Goal: Transaction & Acquisition: Purchase product/service

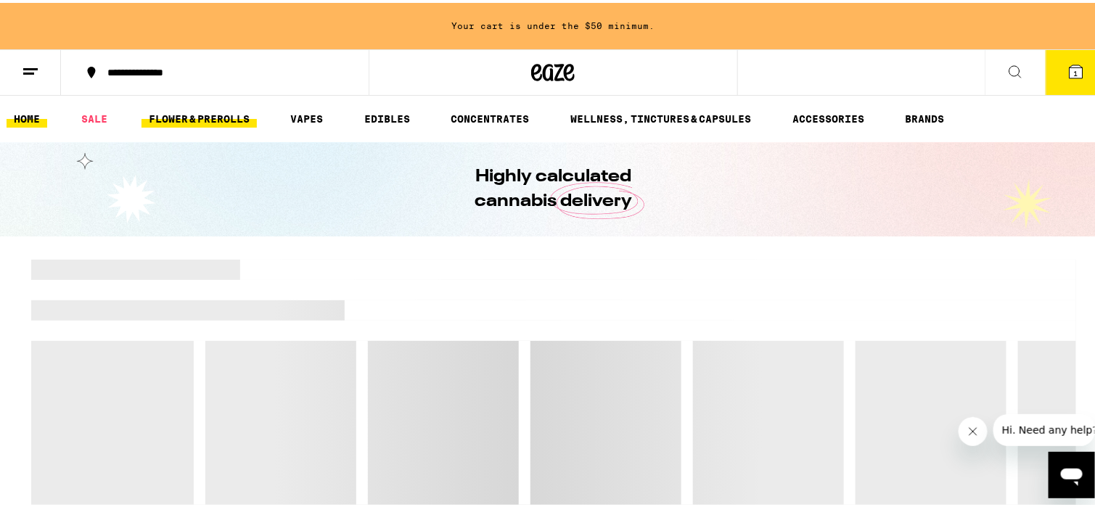
click at [237, 117] on link "FLOWER & PREROLLS" at bounding box center [198, 115] width 115 height 17
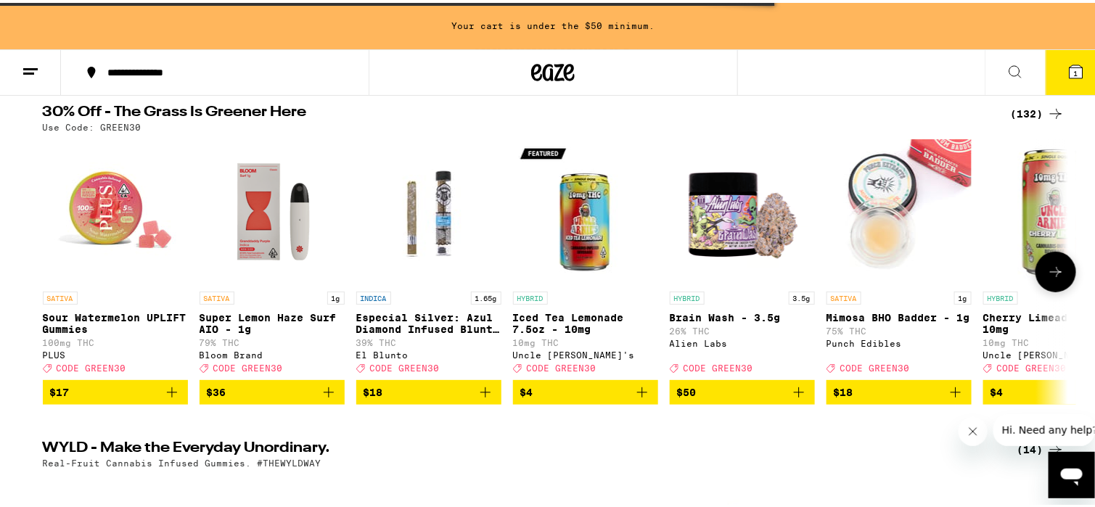
scroll to position [145, 0]
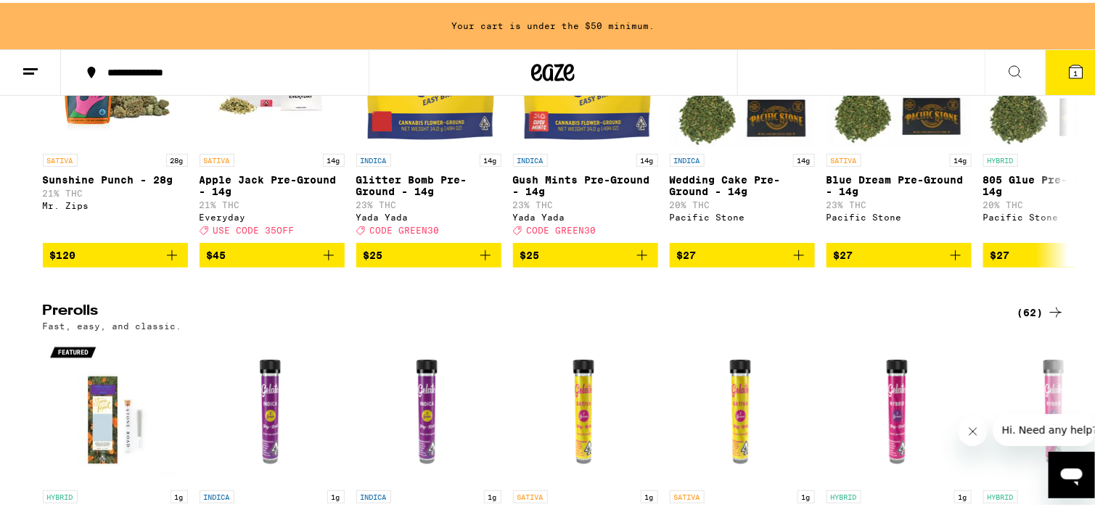
scroll to position [606, 0]
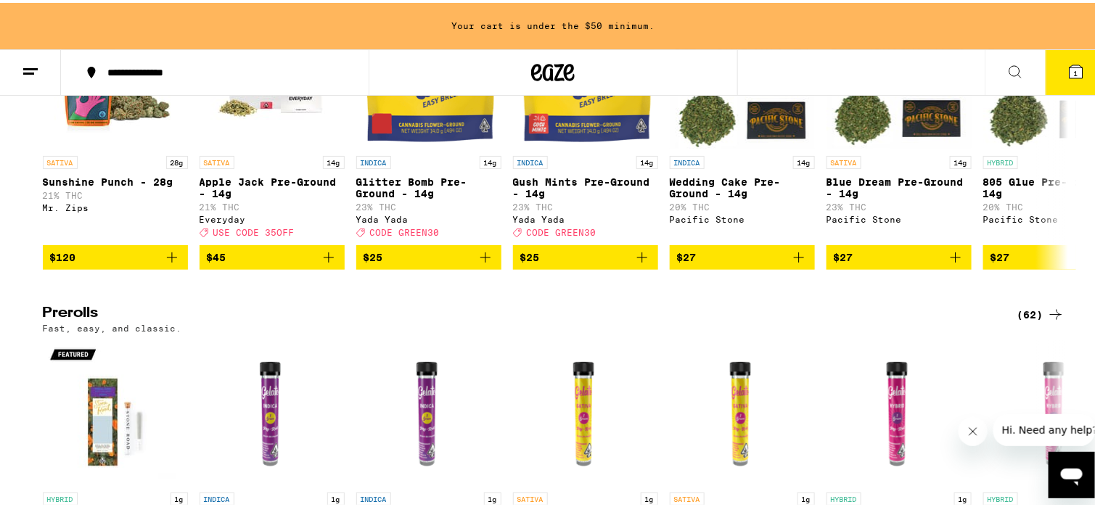
click at [53, 321] on h2 "Prerolls" at bounding box center [518, 311] width 951 height 17
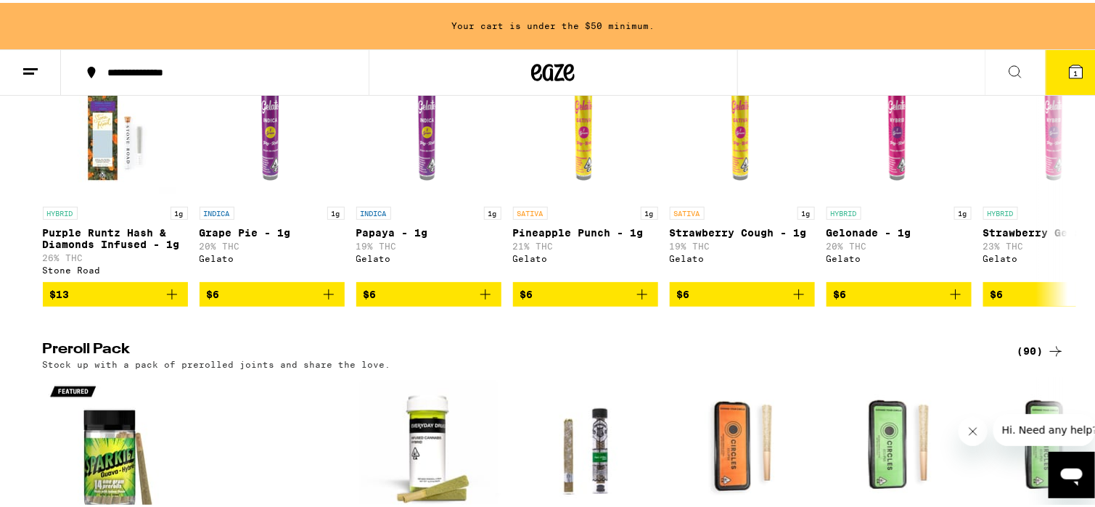
scroll to position [678, 0]
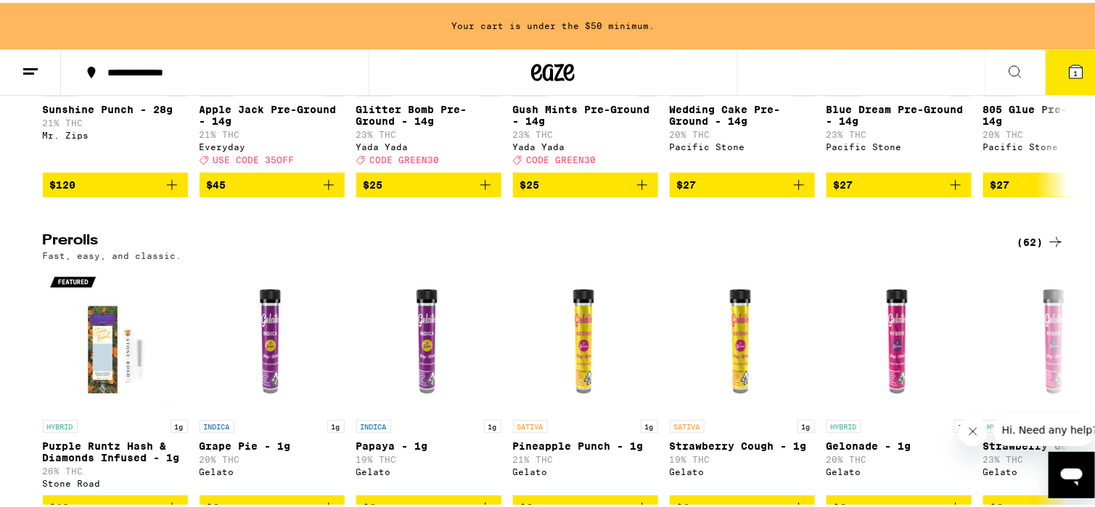
click at [1047, 248] on icon at bounding box center [1055, 239] width 17 height 17
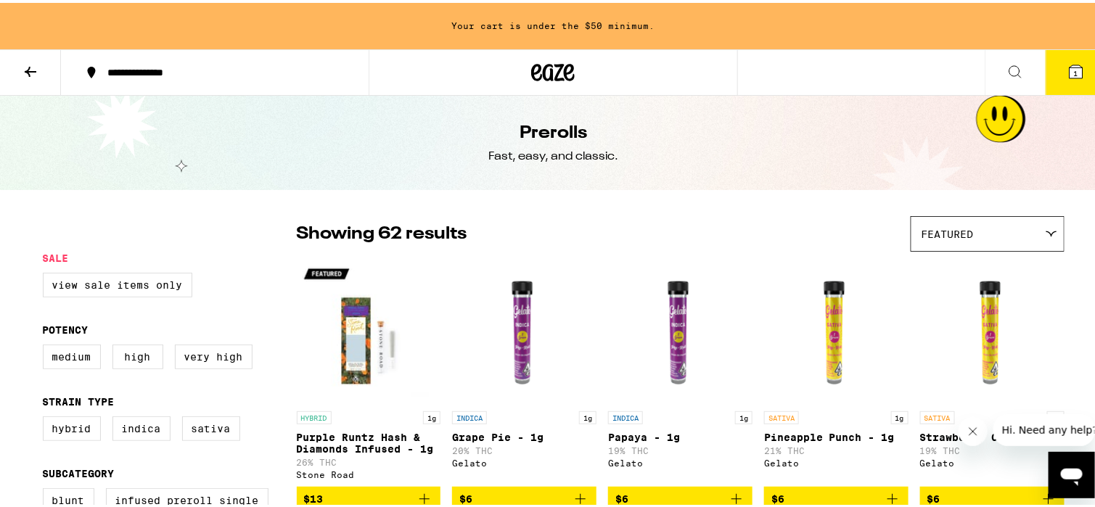
click at [38, 71] on icon at bounding box center [30, 68] width 17 height 17
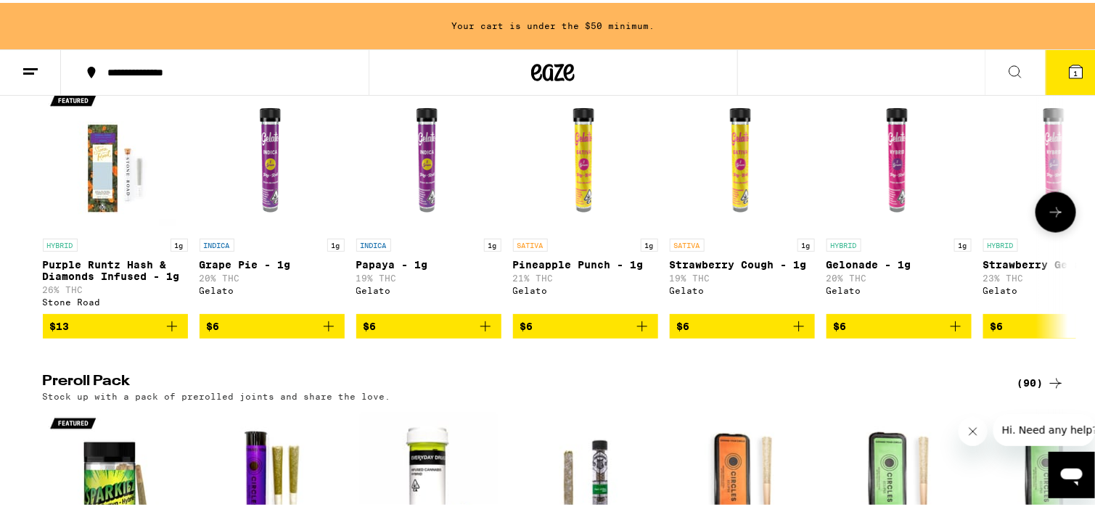
scroll to position [1016, 0]
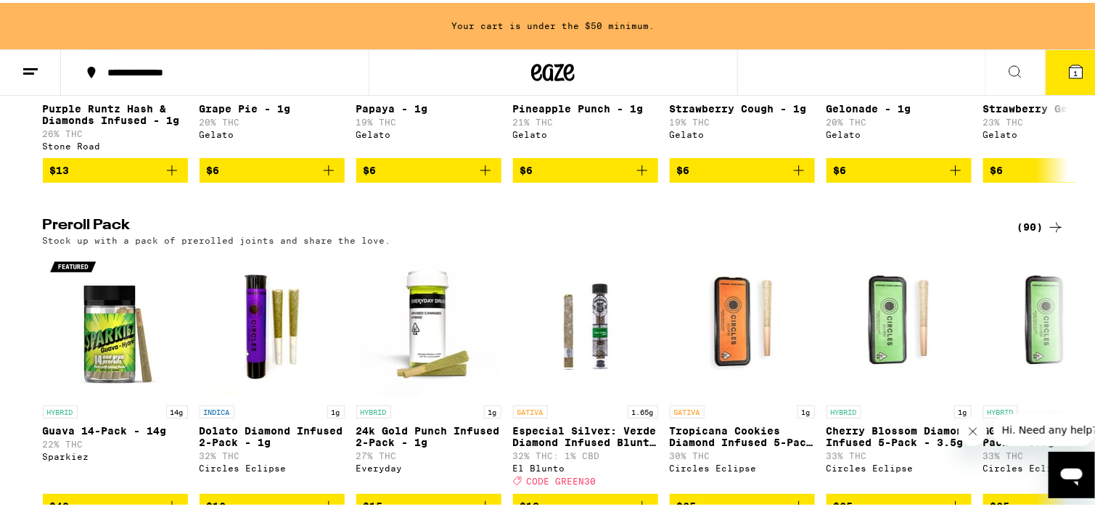
click at [1035, 234] on div "(90)" at bounding box center [1040, 224] width 47 height 17
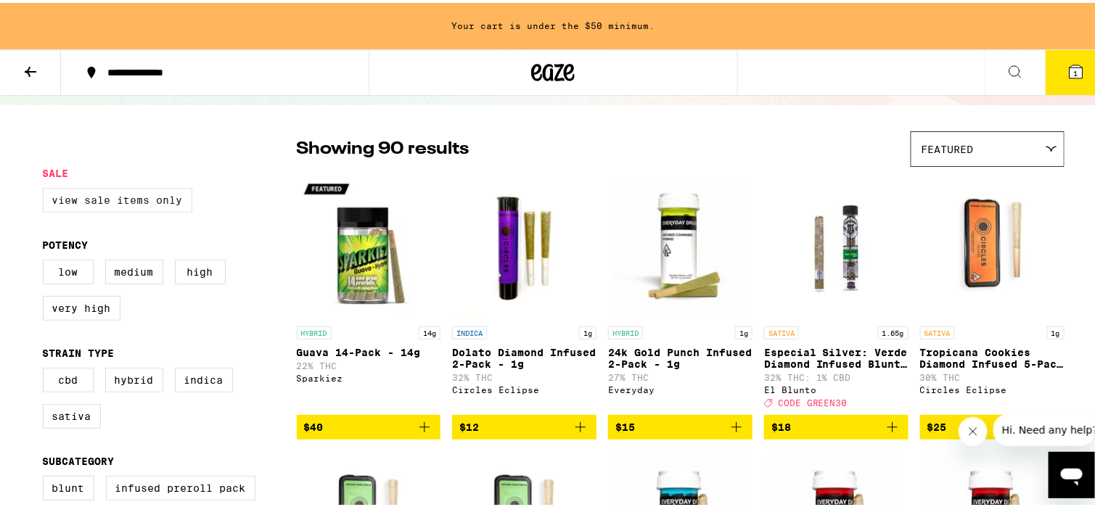
scroll to position [73, 0]
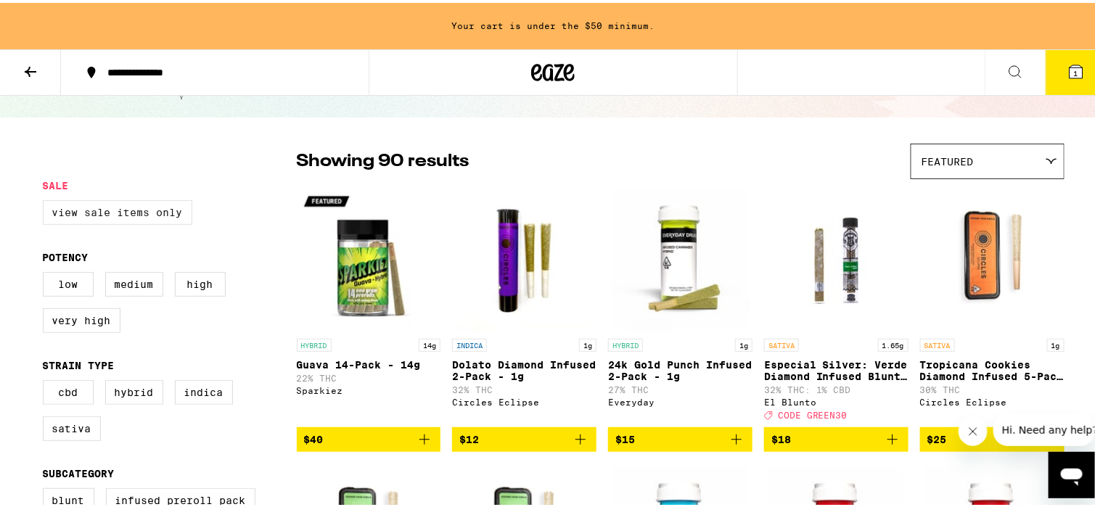
click at [136, 208] on label "View Sale Items Only" at bounding box center [117, 209] width 149 height 25
click at [46, 200] on input "View Sale Items Only" at bounding box center [46, 200] width 1 height 1
checkbox input "true"
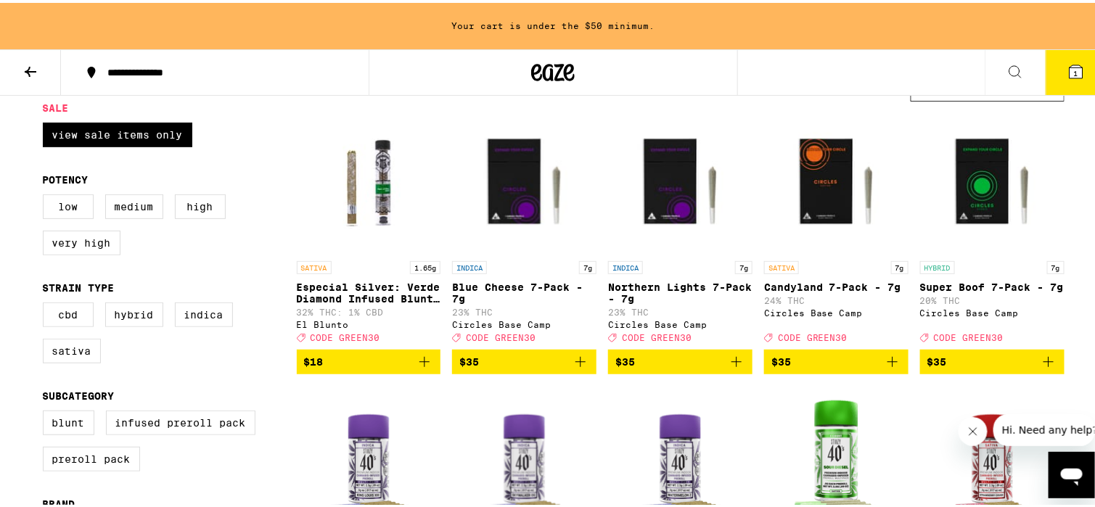
scroll to position [73, 0]
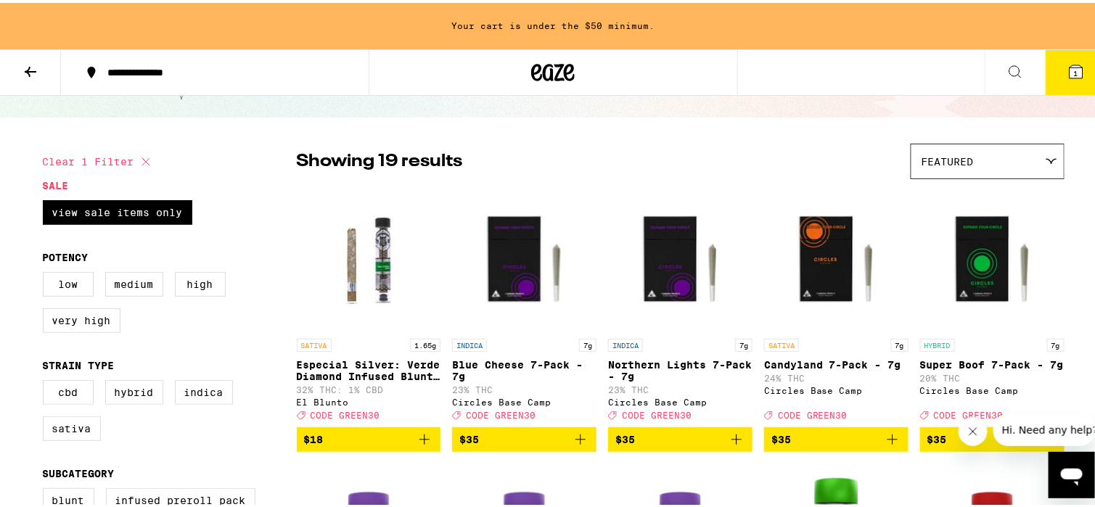
click at [1054, 63] on button "1" at bounding box center [1076, 69] width 61 height 45
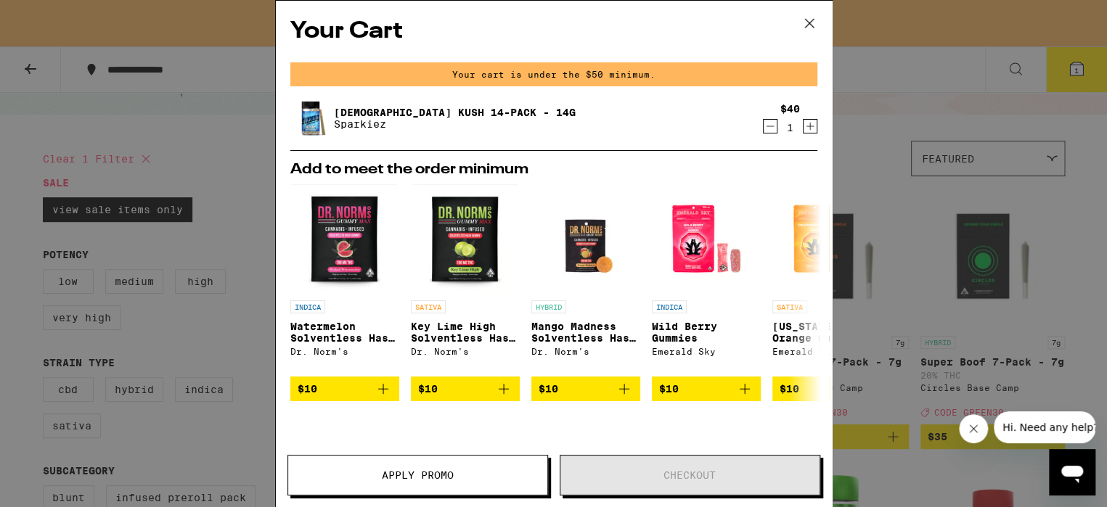
click at [813, 20] on icon at bounding box center [809, 23] width 22 height 22
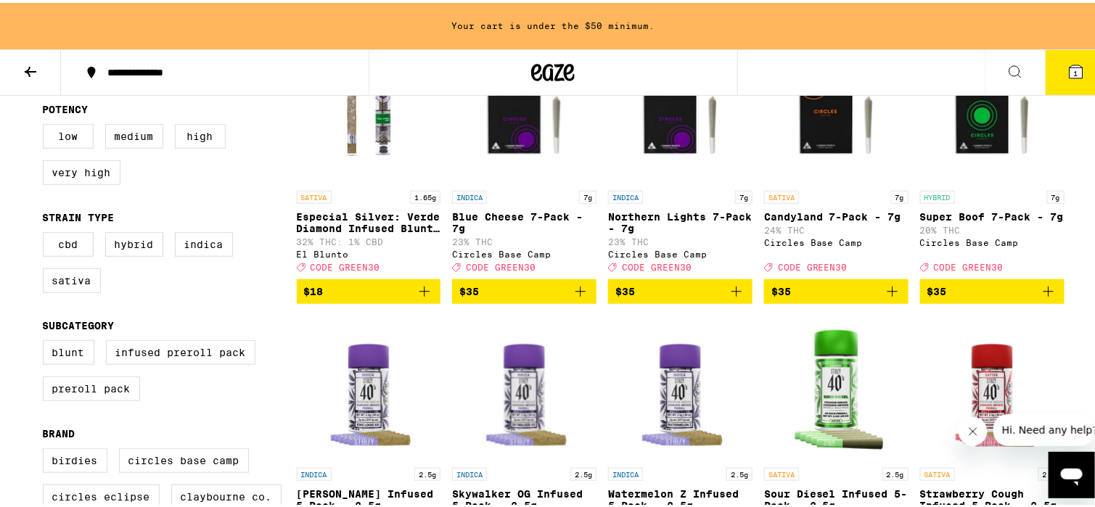
scroll to position [218, 0]
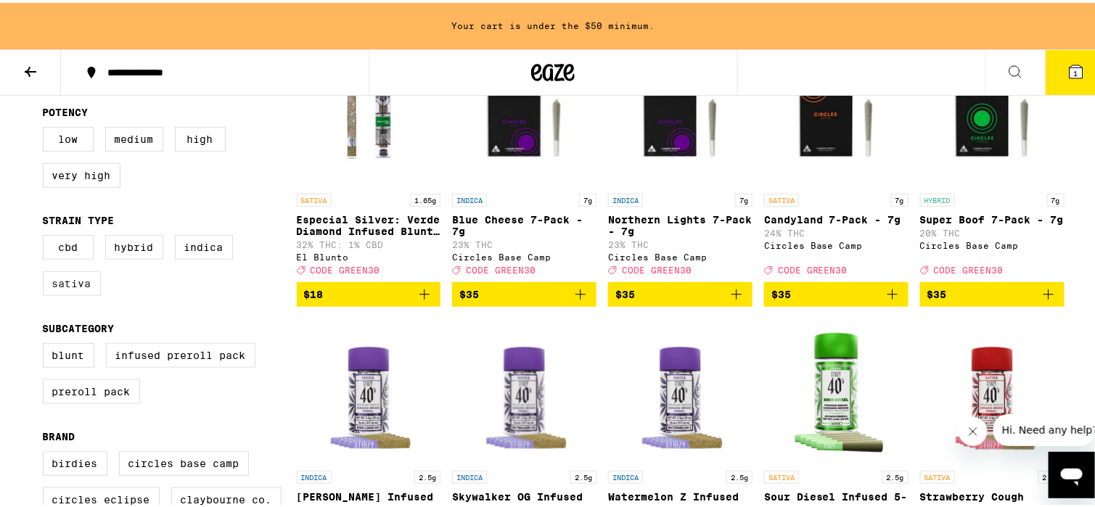
click at [70, 282] on label "Sativa" at bounding box center [72, 280] width 58 height 25
click at [46, 235] on input "Sativa" at bounding box center [46, 234] width 1 height 1
checkbox input "true"
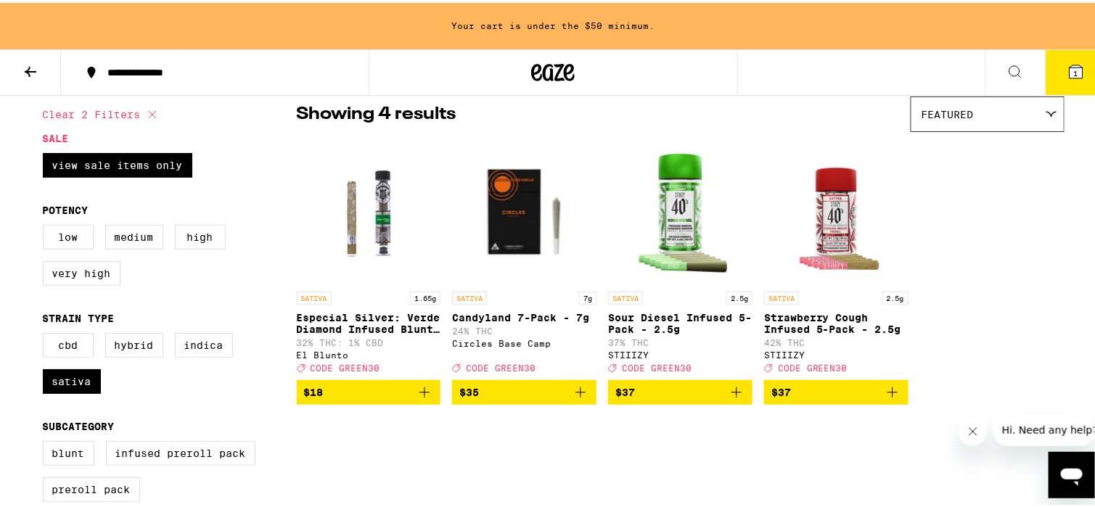
scroll to position [145, 0]
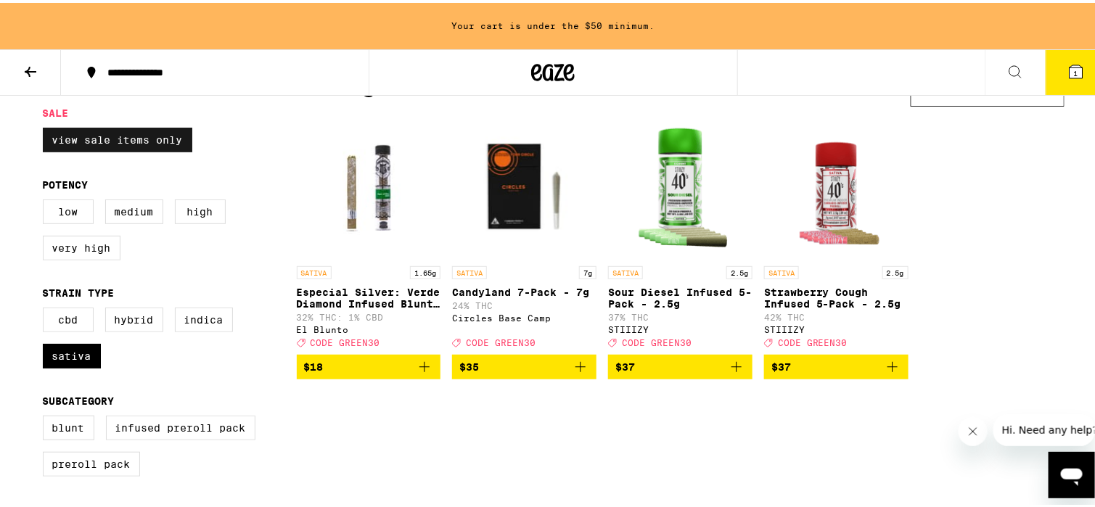
click at [114, 134] on label "View Sale Items Only" at bounding box center [117, 137] width 149 height 25
click at [46, 128] on input "View Sale Items Only" at bounding box center [46, 127] width 1 height 1
checkbox input "false"
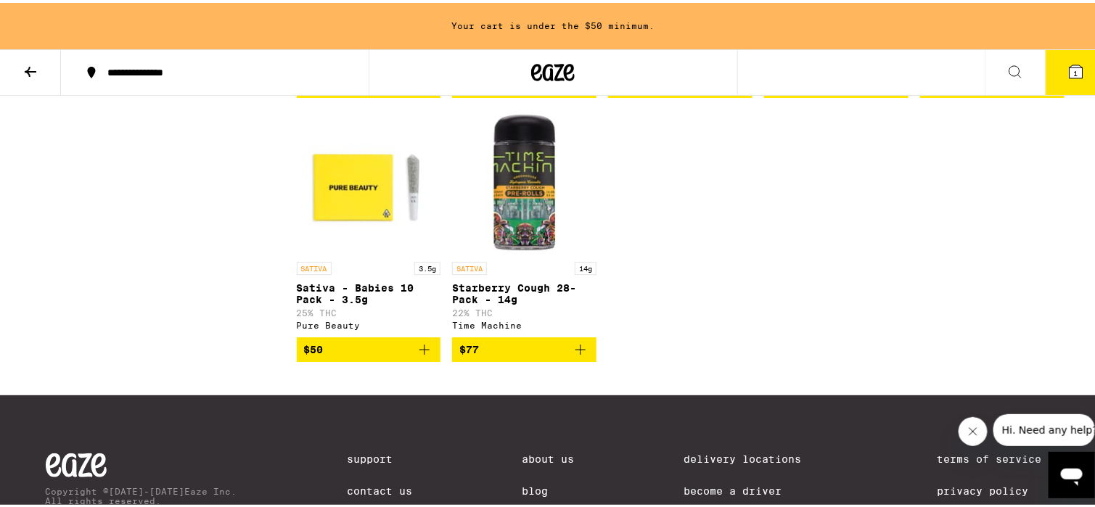
scroll to position [1524, 0]
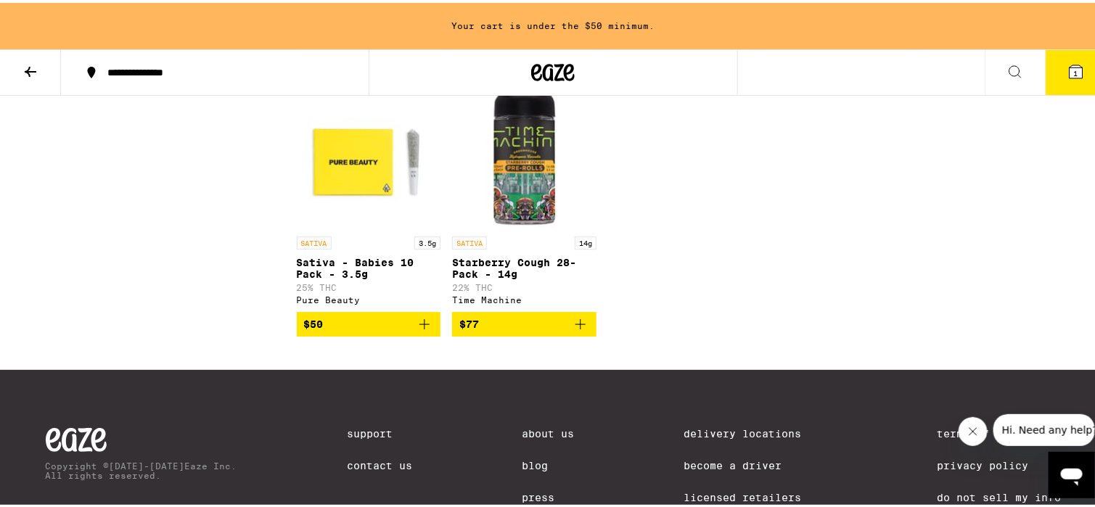
click at [419, 330] on icon "Add to bag" at bounding box center [424, 321] width 17 height 17
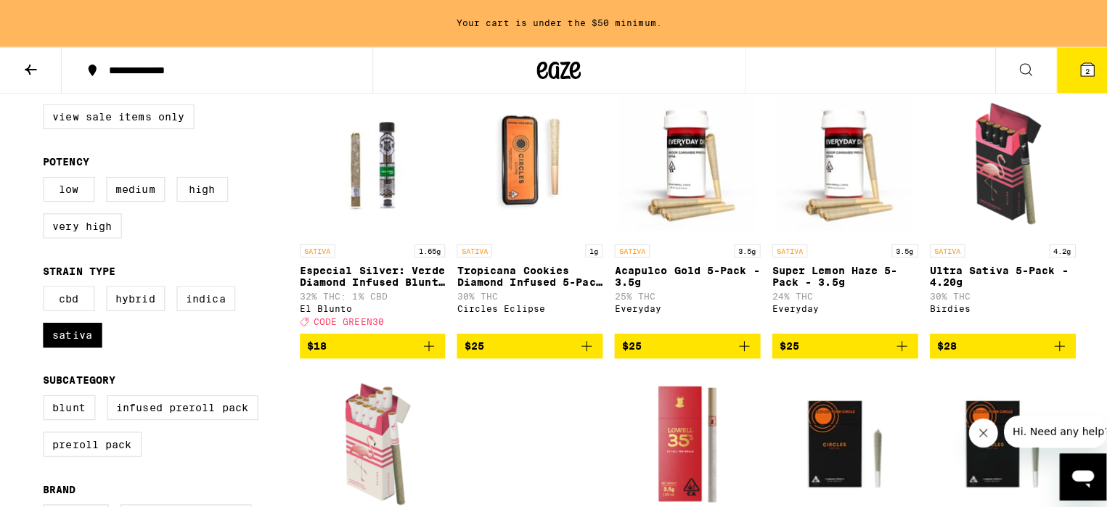
scroll to position [0, 0]
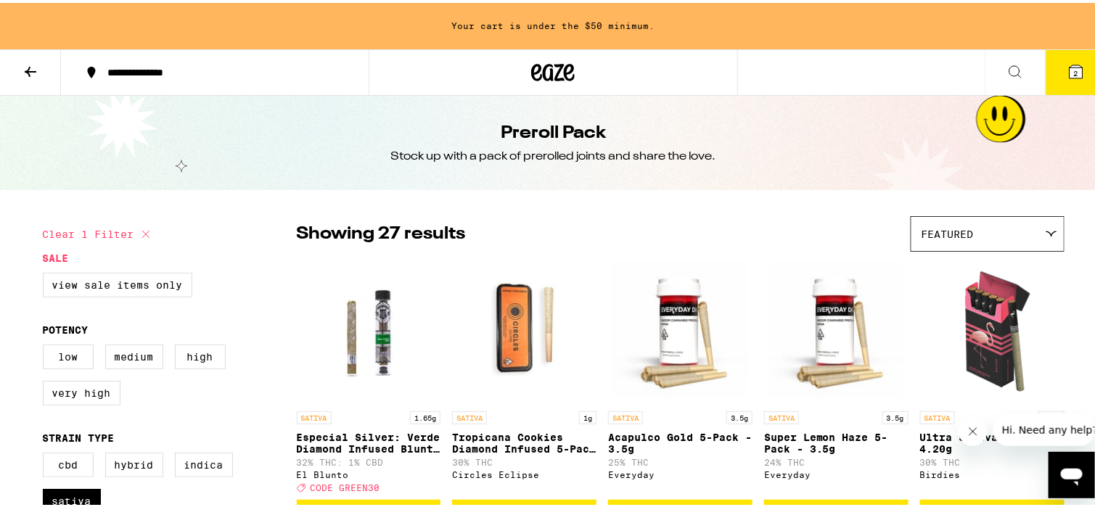
click at [1080, 67] on button "2" at bounding box center [1076, 69] width 61 height 45
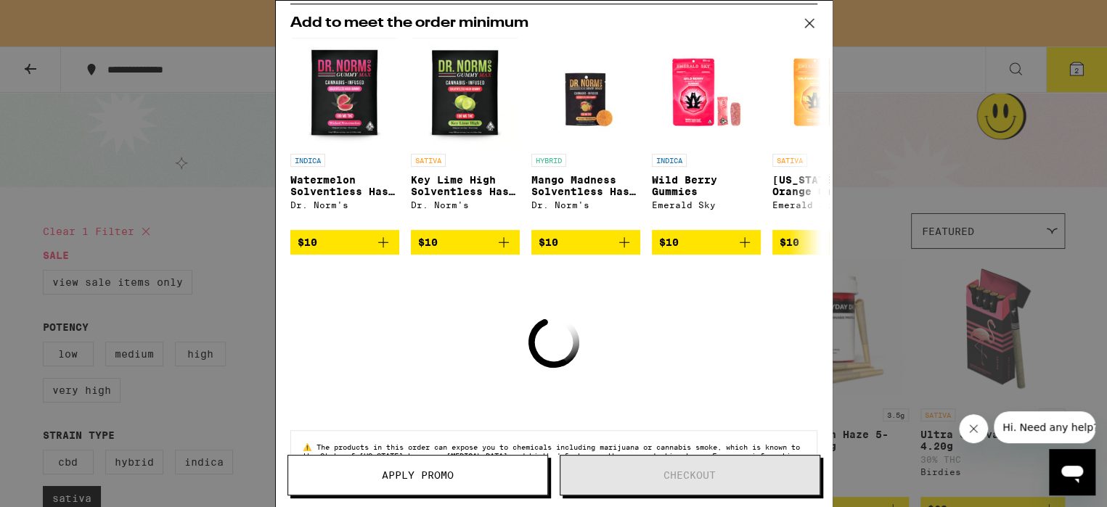
scroll to position [126, 0]
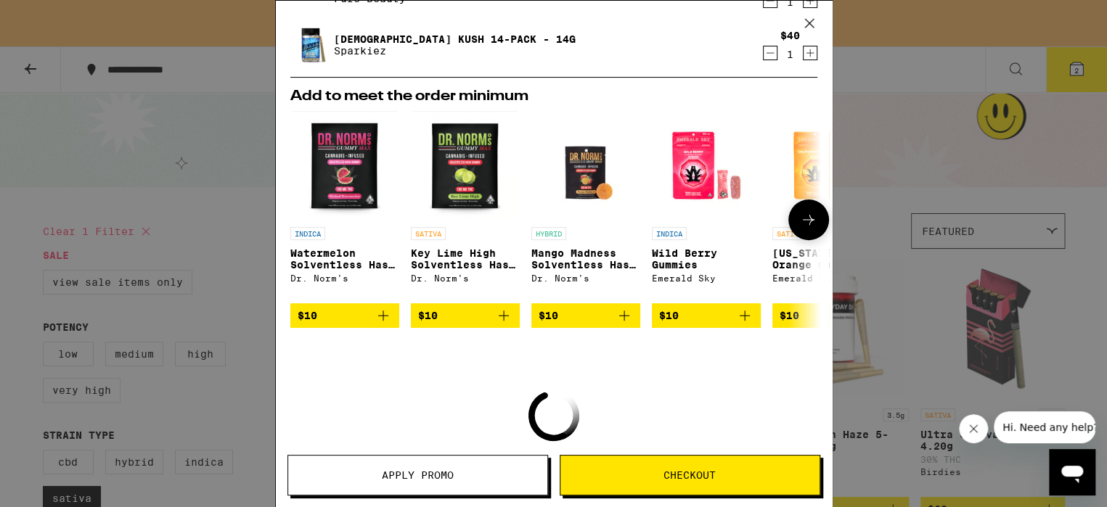
click at [792, 168] on img "Open page for California Orange Gummies from Emerald Sky" at bounding box center [826, 165] width 109 height 109
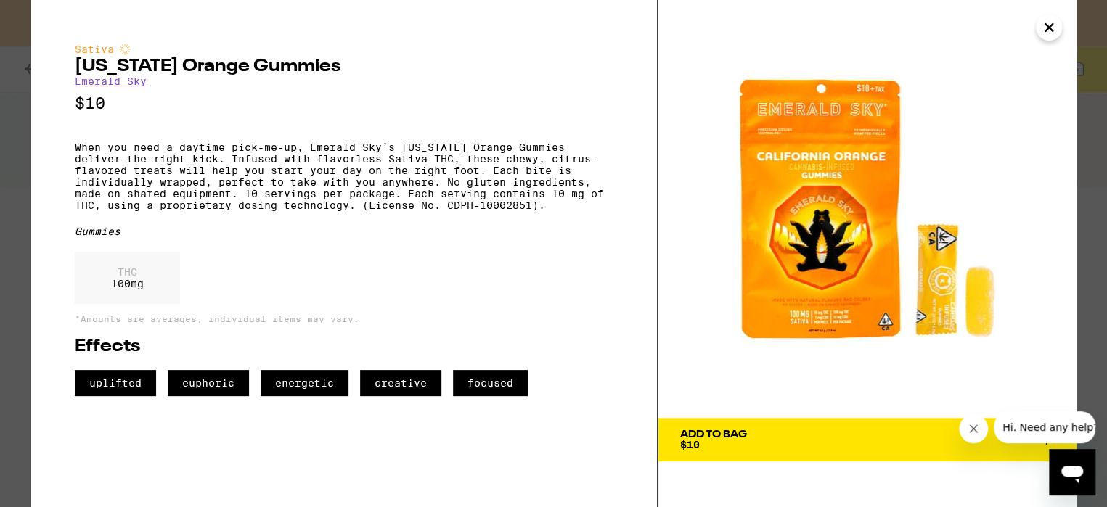
click at [1046, 28] on icon "Close" at bounding box center [1048, 27] width 7 height 7
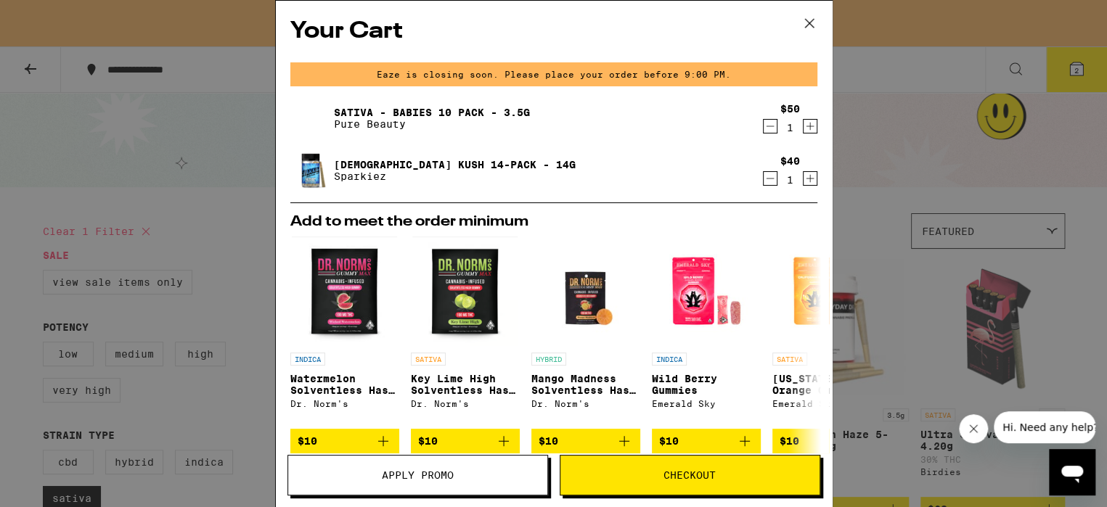
click at [763, 131] on icon "Decrement" at bounding box center [769, 126] width 13 height 17
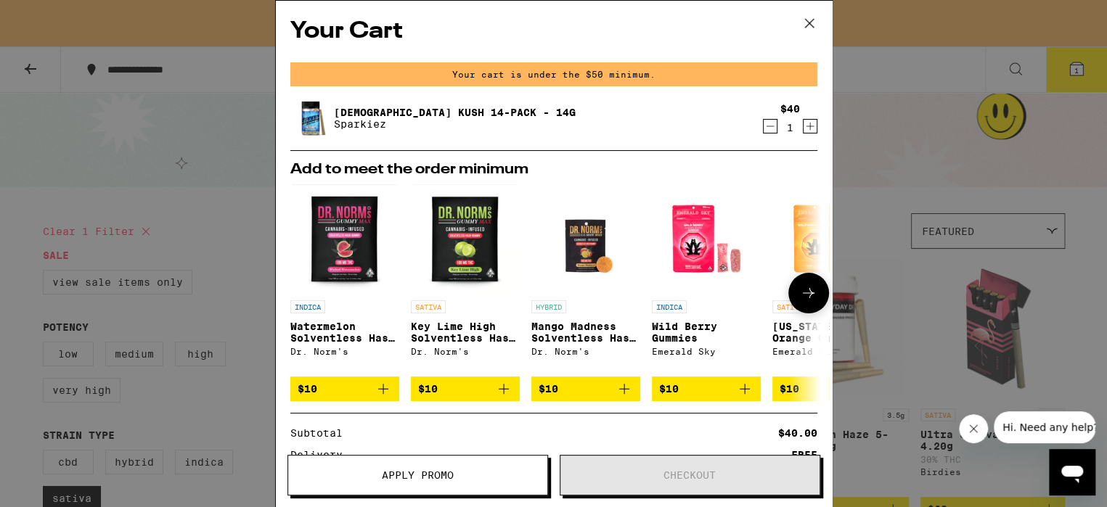
scroll to position [73, 0]
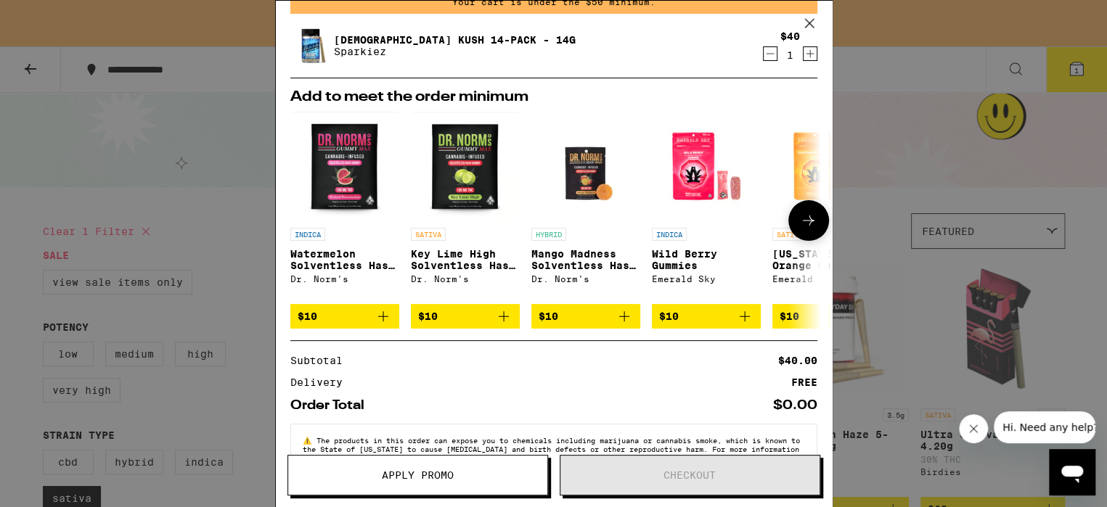
click at [800, 225] on icon at bounding box center [808, 220] width 17 height 17
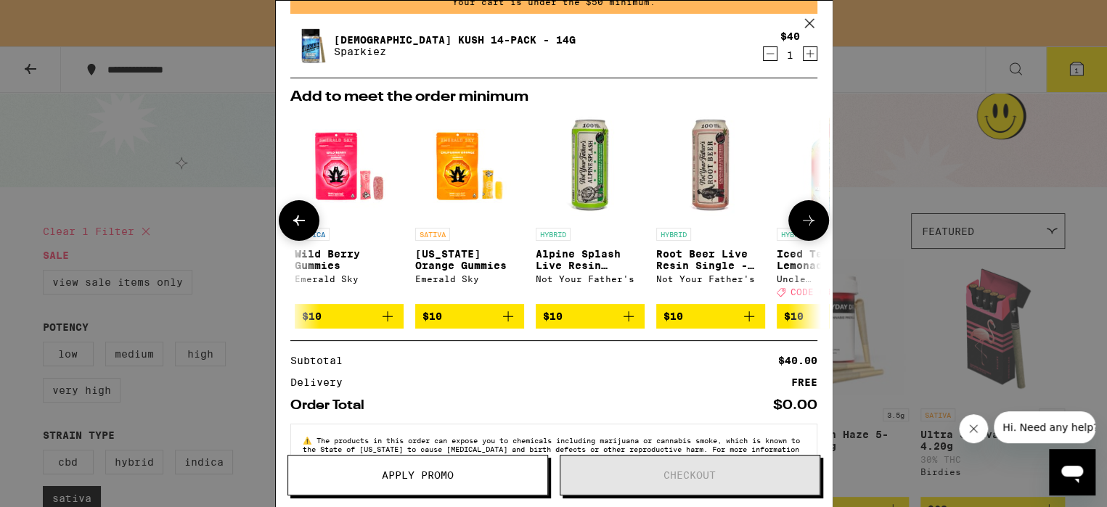
click at [800, 225] on icon at bounding box center [808, 220] width 17 height 17
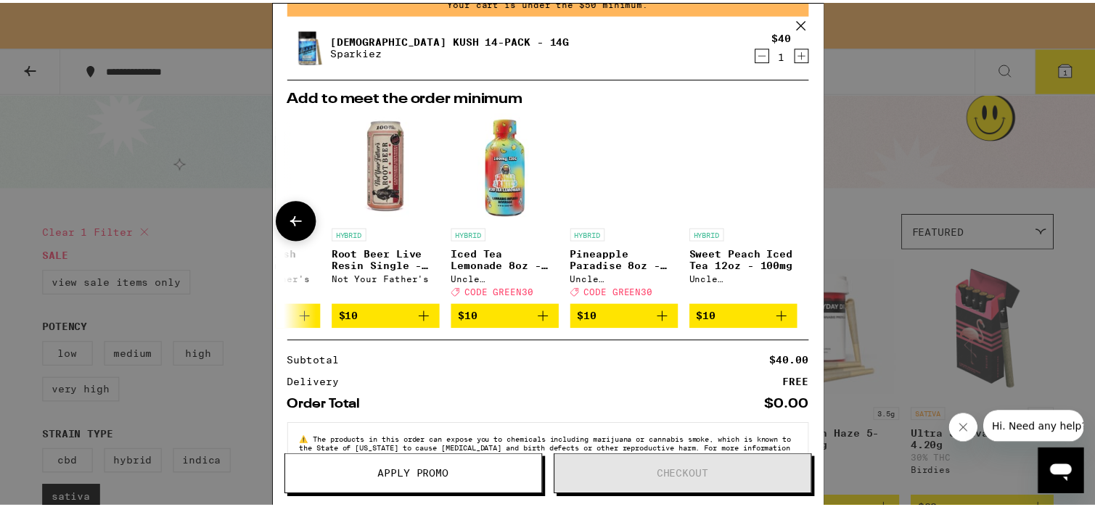
scroll to position [0, 688]
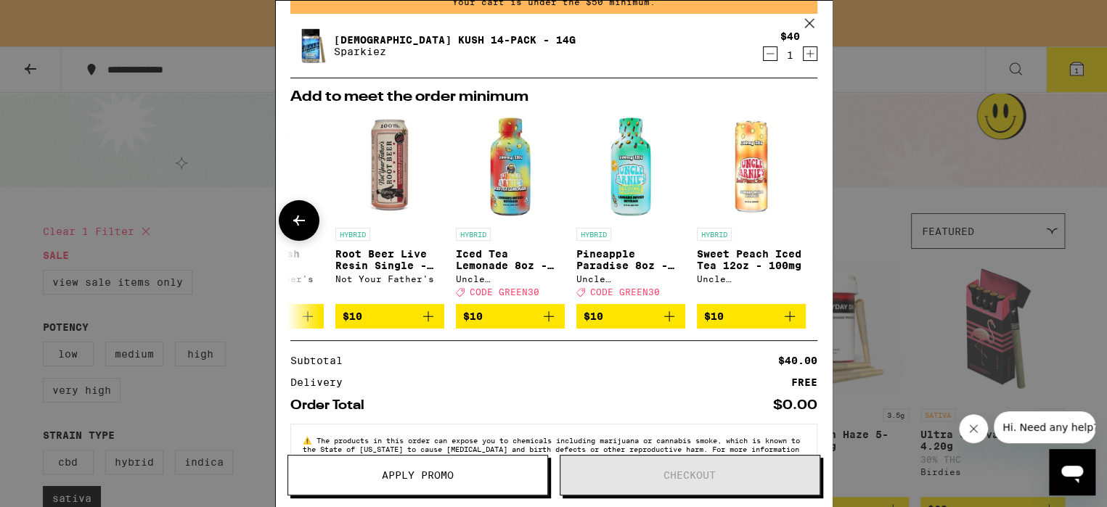
click at [789, 225] on div at bounding box center [808, 220] width 41 height 41
click at [813, 22] on icon at bounding box center [809, 23] width 22 height 22
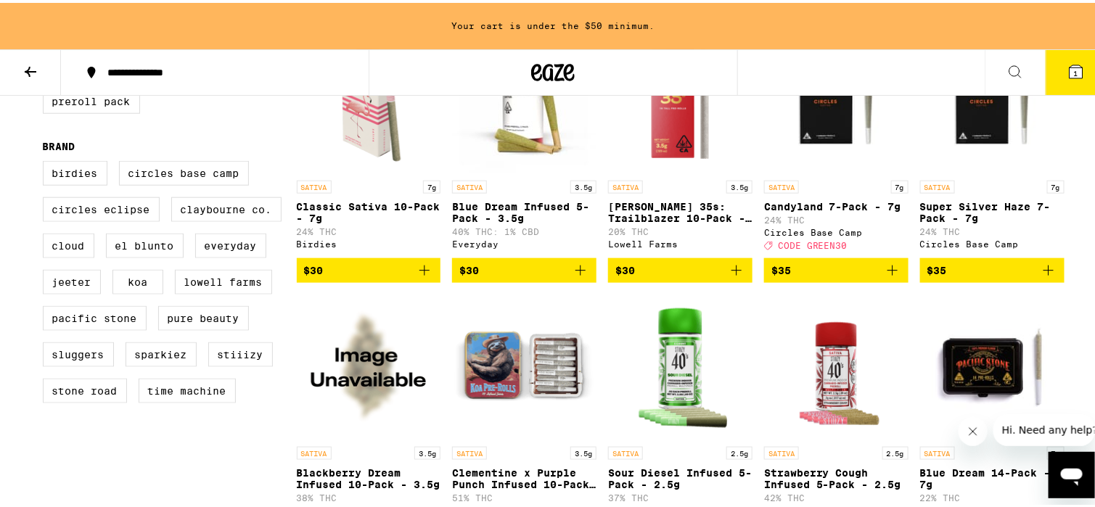
scroll to position [508, 0]
click at [1070, 70] on icon at bounding box center [1076, 68] width 13 height 13
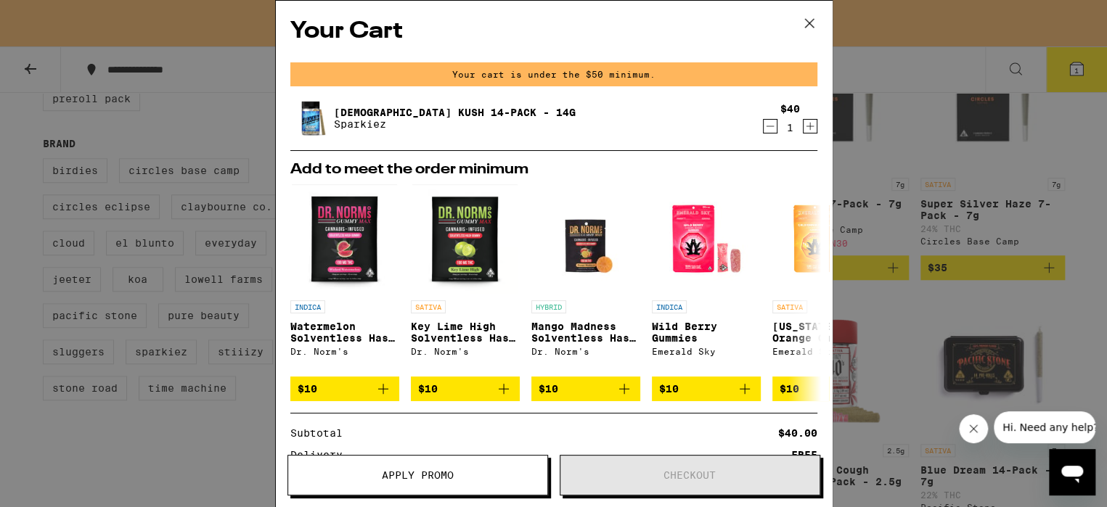
click at [804, 23] on icon at bounding box center [809, 23] width 22 height 22
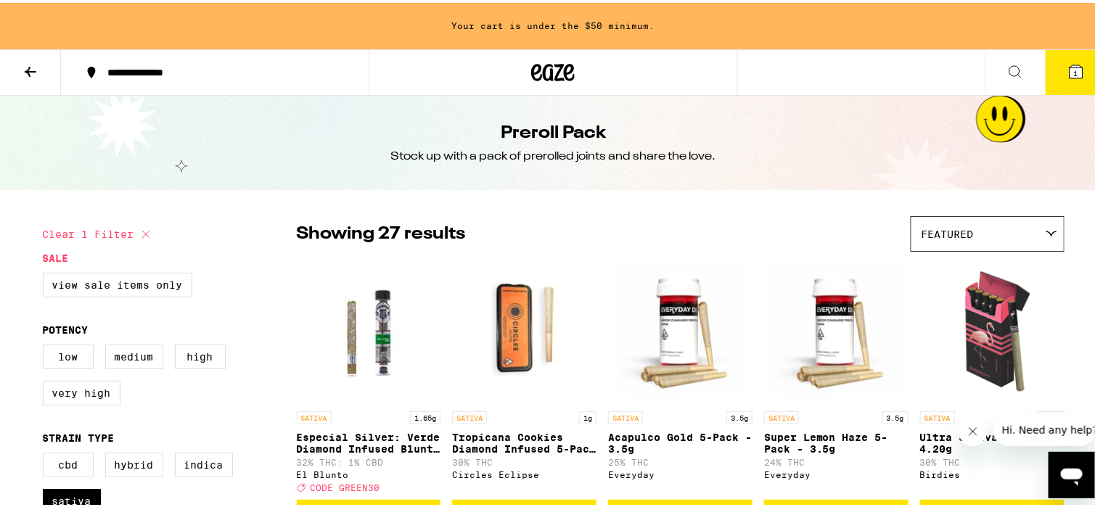
click at [26, 67] on icon at bounding box center [31, 69] width 12 height 10
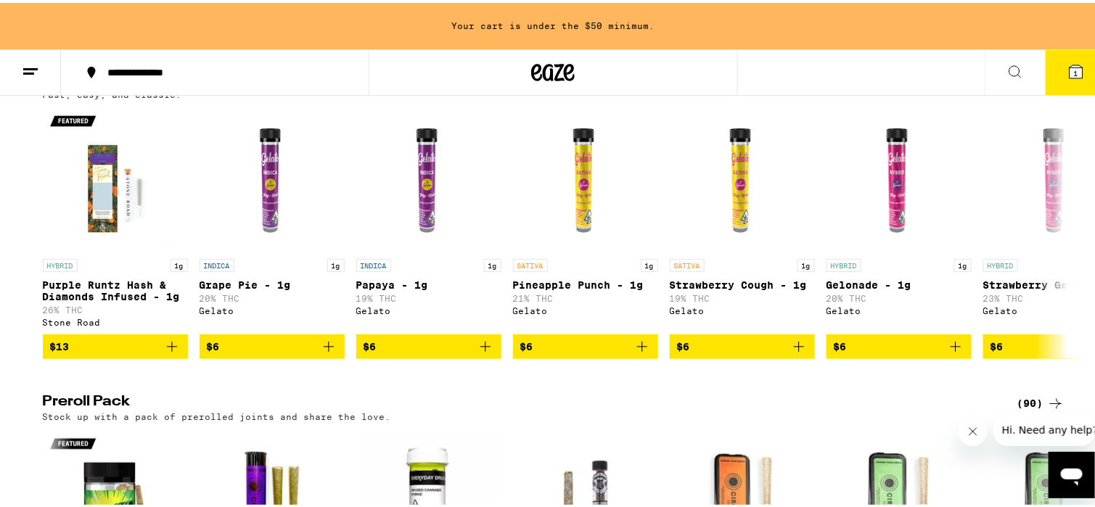
scroll to position [871, 0]
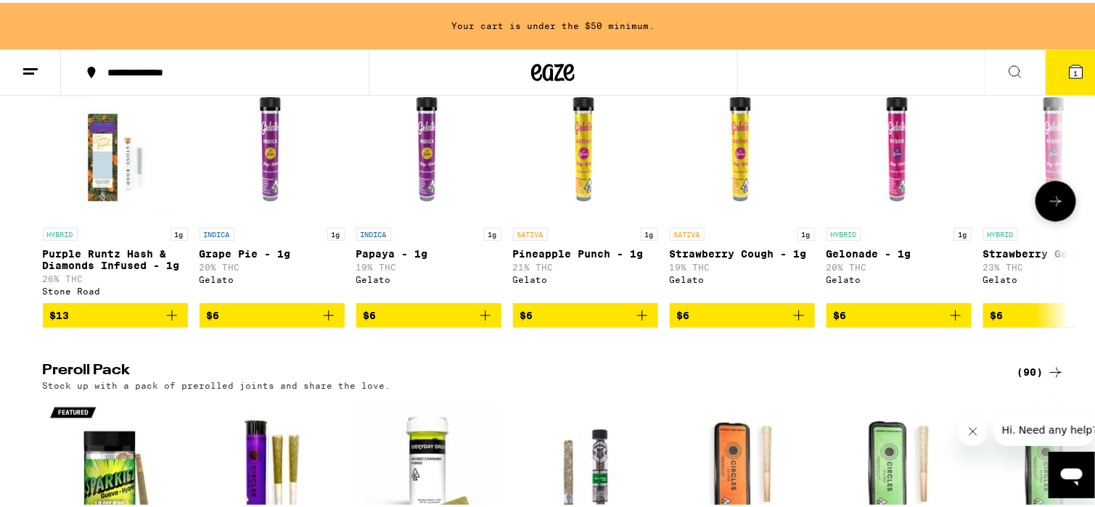
click at [1051, 208] on icon at bounding box center [1055, 198] width 17 height 17
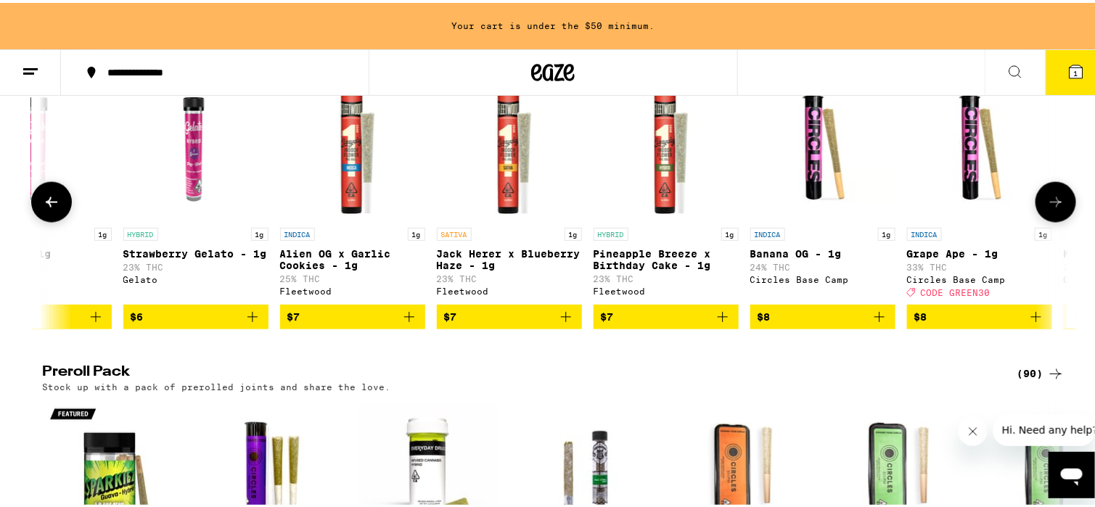
scroll to position [0, 863]
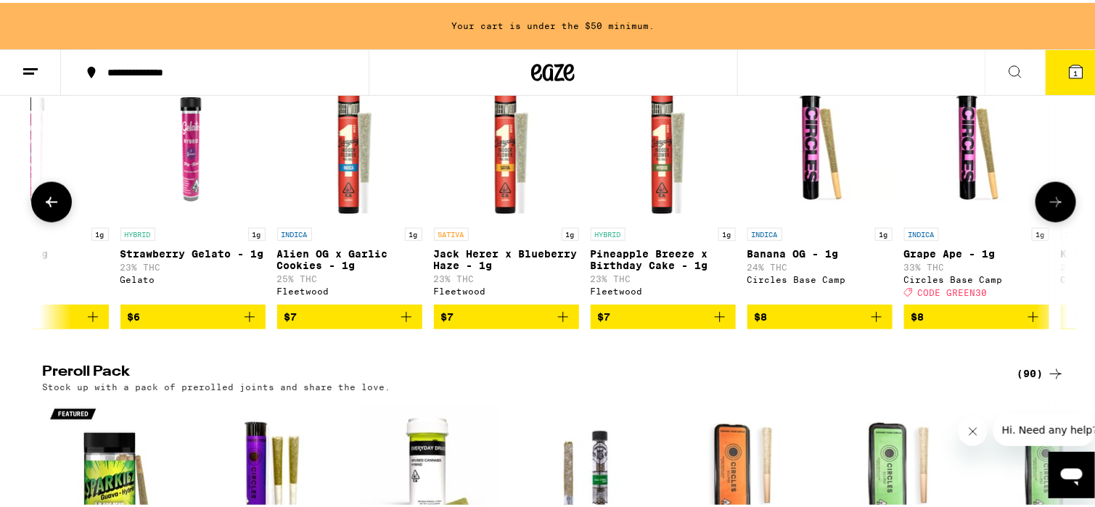
click at [1058, 208] on icon at bounding box center [1055, 199] width 17 height 17
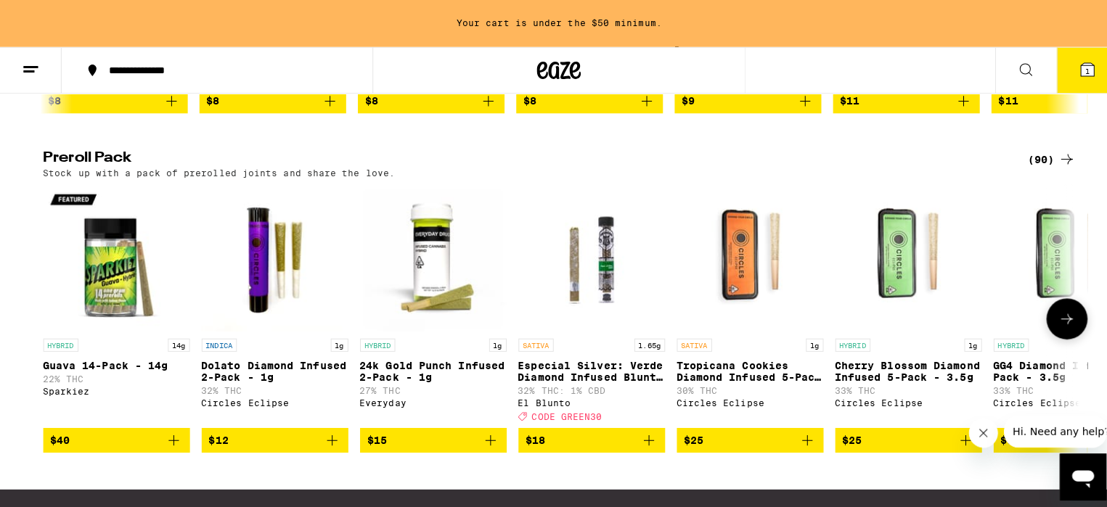
scroll to position [1088, 0]
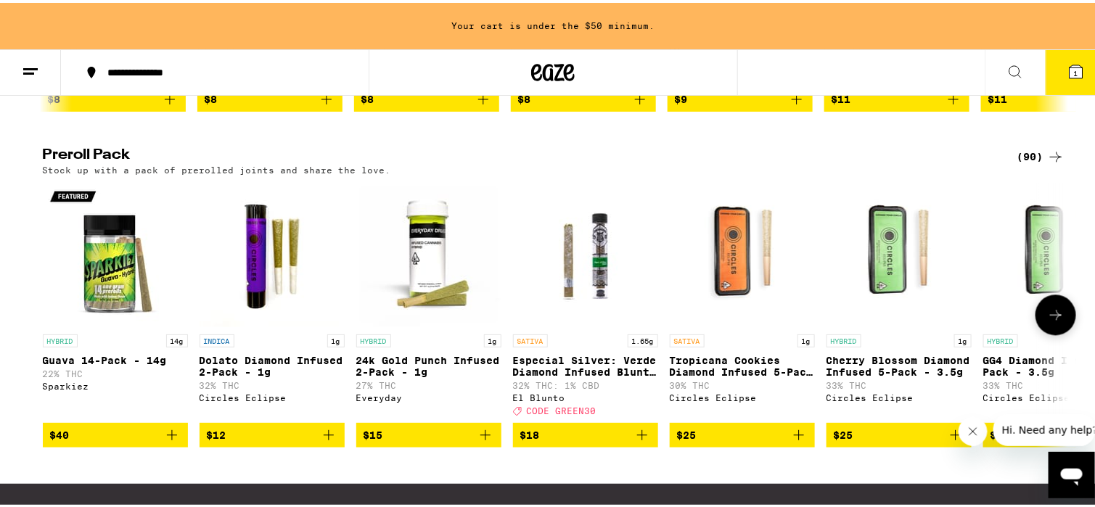
click at [268, 322] on img "Open page for Dolato Diamond Infused 2-Pack - 1g from Circles Eclipse" at bounding box center [272, 251] width 145 height 145
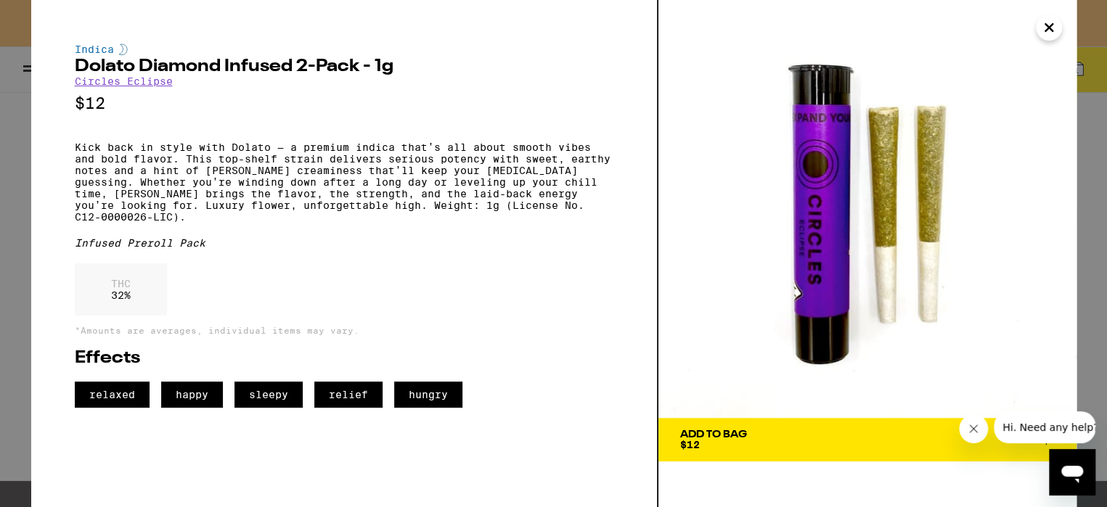
click at [663, 428] on button "Add To Bag $12" at bounding box center [867, 440] width 418 height 44
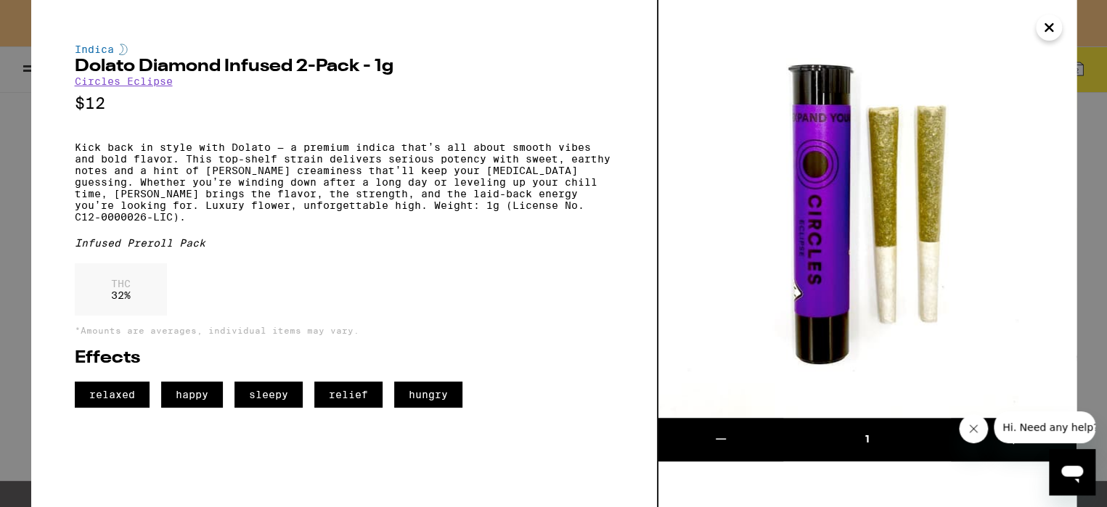
click at [714, 438] on icon at bounding box center [720, 438] width 17 height 17
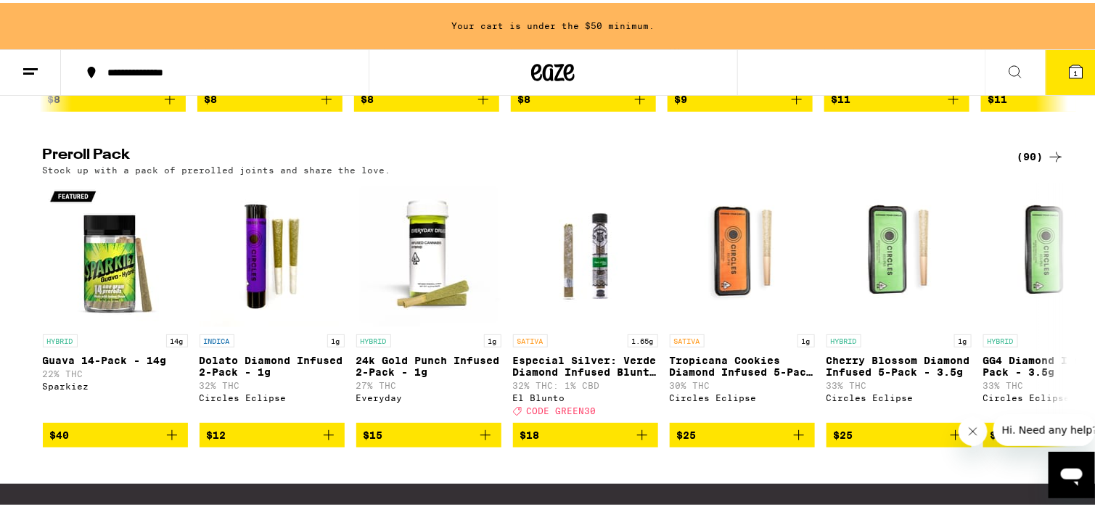
click at [1071, 71] on icon at bounding box center [1076, 68] width 13 height 13
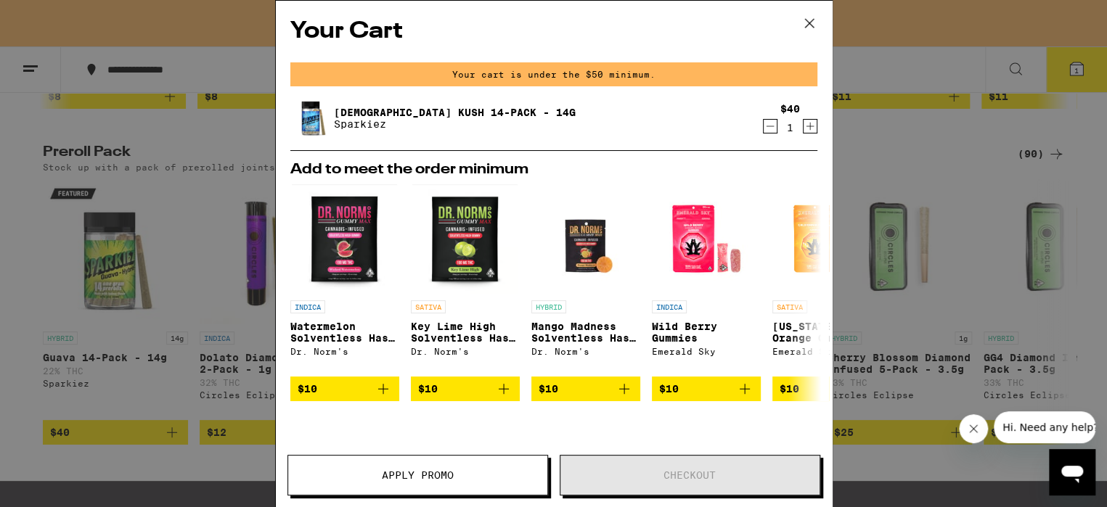
click at [810, 28] on icon at bounding box center [809, 23] width 22 height 22
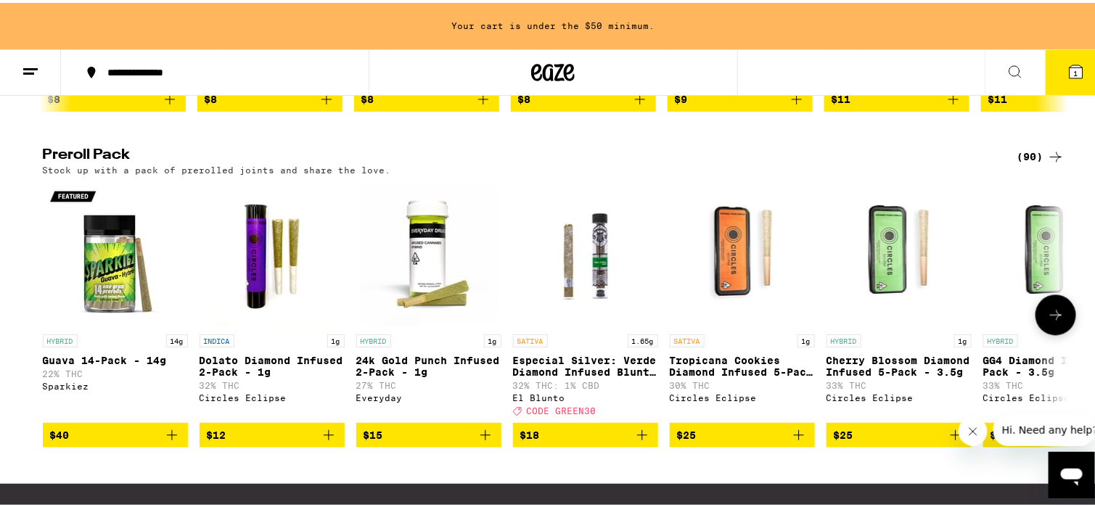
click at [324, 441] on icon "Add to bag" at bounding box center [328, 432] width 17 height 17
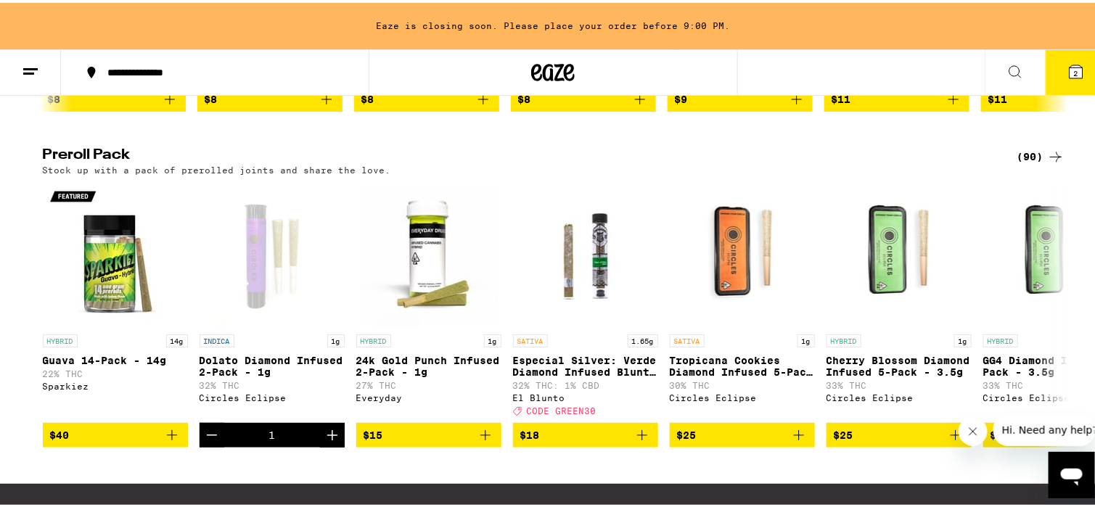
click at [1071, 78] on button "2" at bounding box center [1076, 69] width 61 height 45
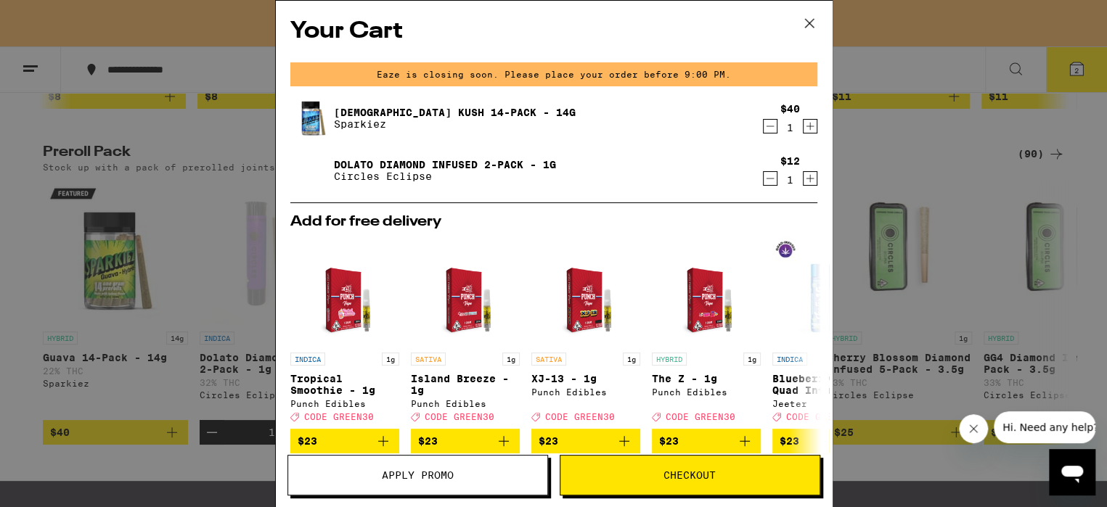
click at [663, 483] on button "Checkout" at bounding box center [689, 475] width 260 height 41
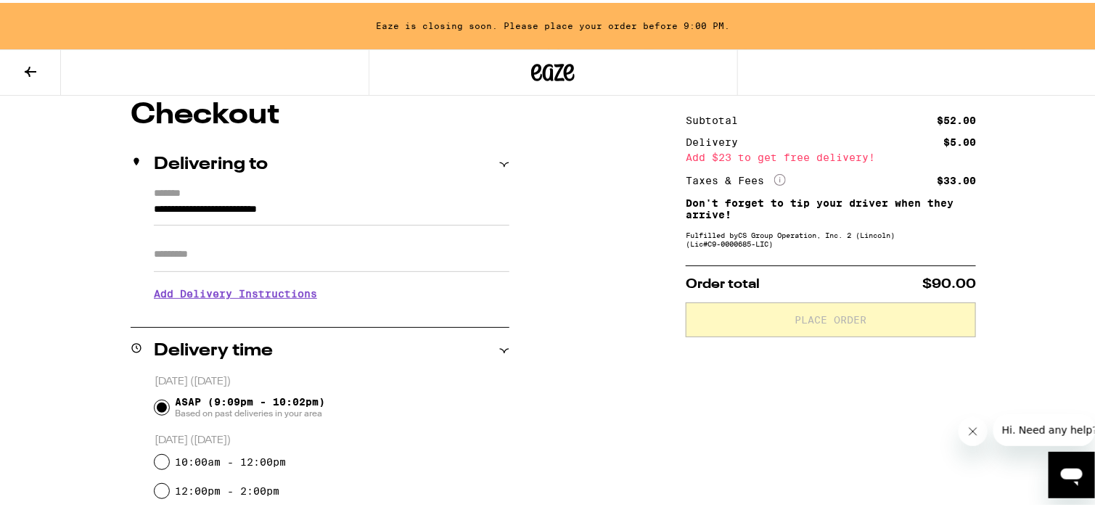
scroll to position [145, 0]
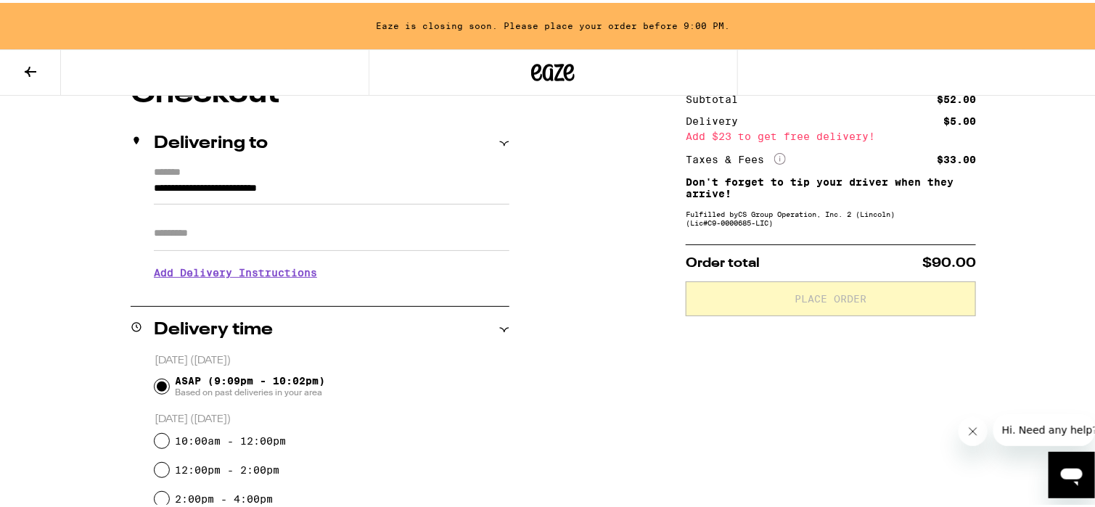
click at [258, 268] on h3 "Add Delivery Instructions" at bounding box center [332, 269] width 356 height 33
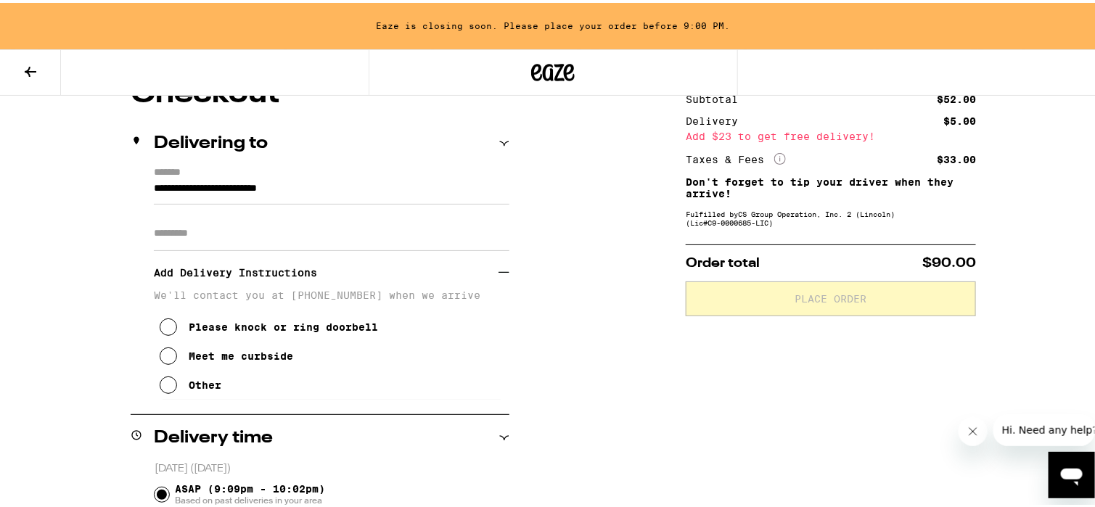
click at [160, 386] on icon at bounding box center [168, 382] width 17 height 17
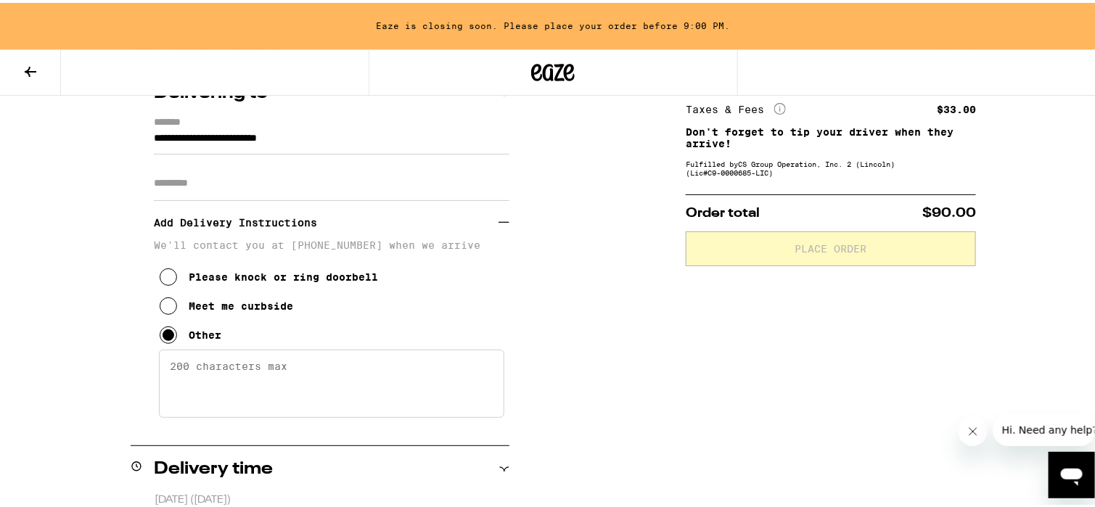
scroll to position [218, 0]
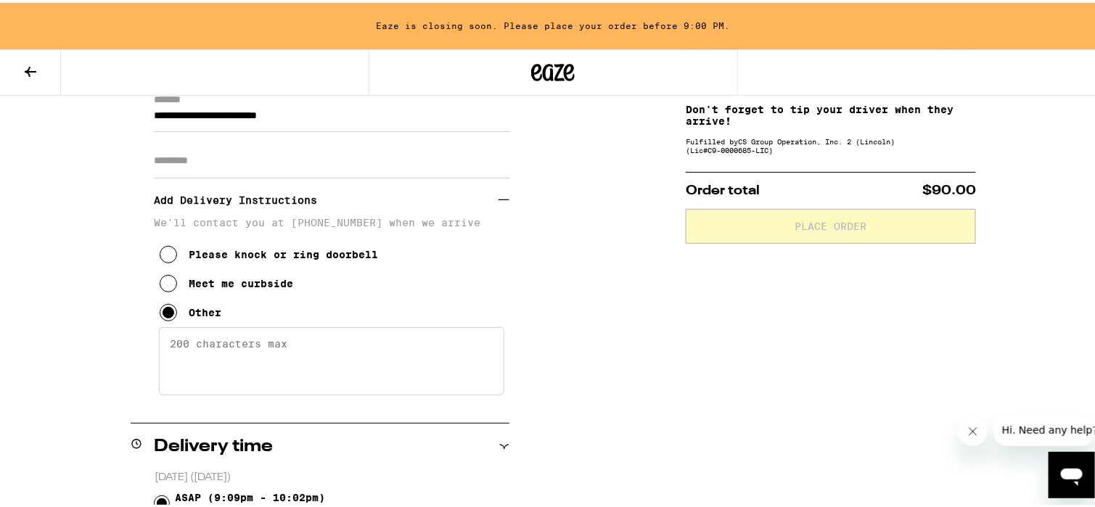
click at [246, 348] on textarea "Enter any other delivery instructions you want driver to know" at bounding box center [331, 358] width 345 height 68
type textarea "I"
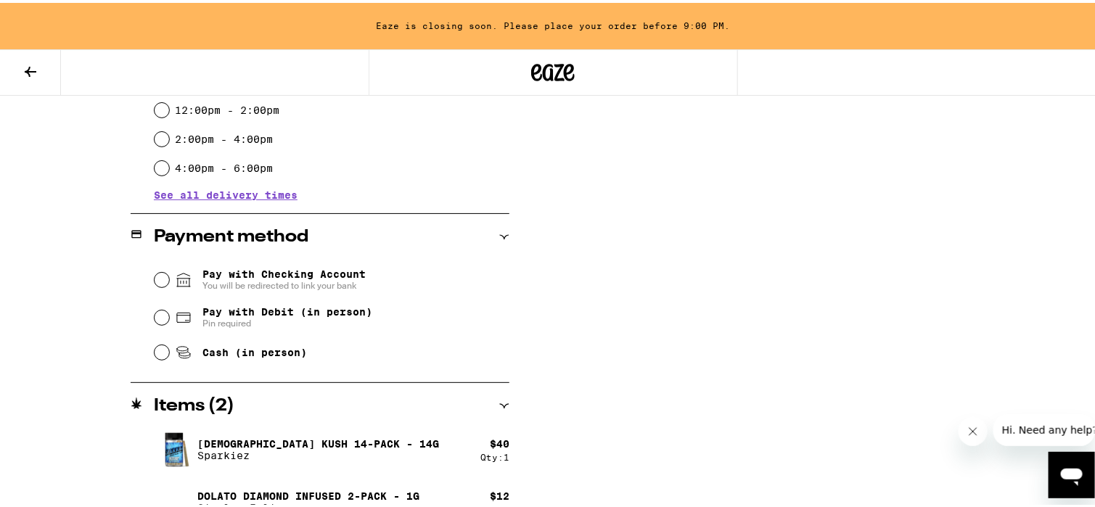
scroll to position [718, 0]
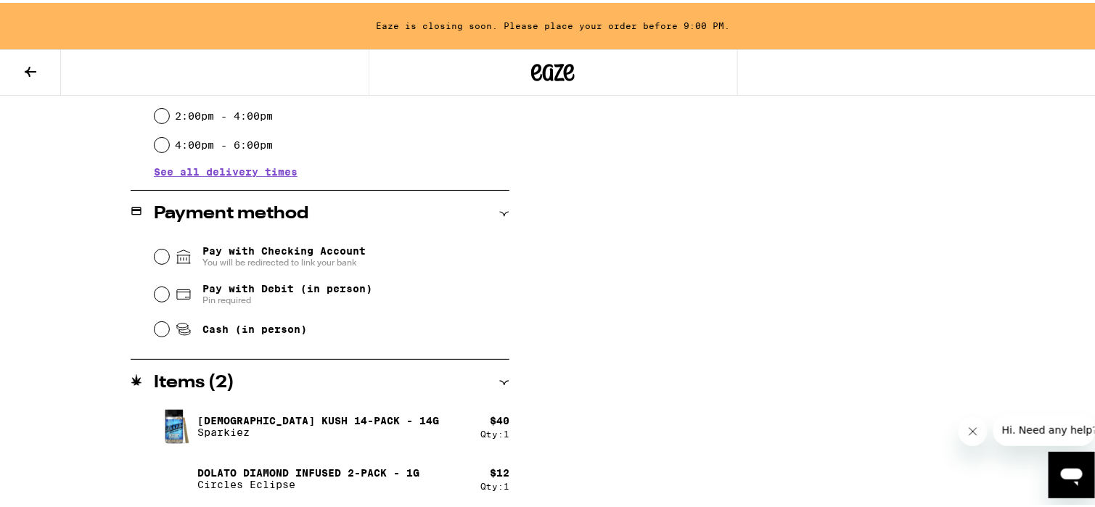
type textarea "Meet me by garage door please"
click at [155, 294] on input "Pay with Debit (in person) Pin required" at bounding box center [162, 291] width 15 height 15
radio input "true"
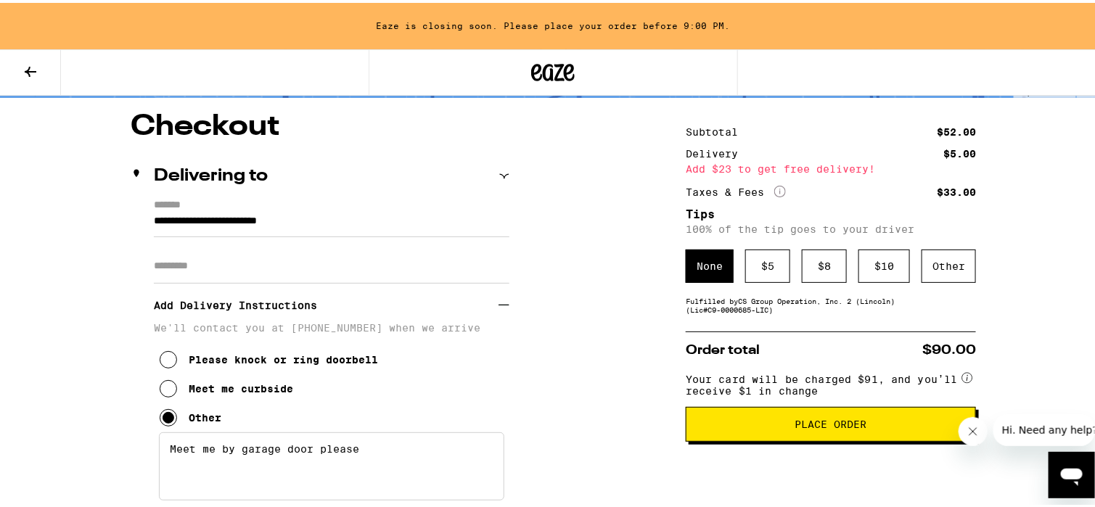
scroll to position [137, 0]
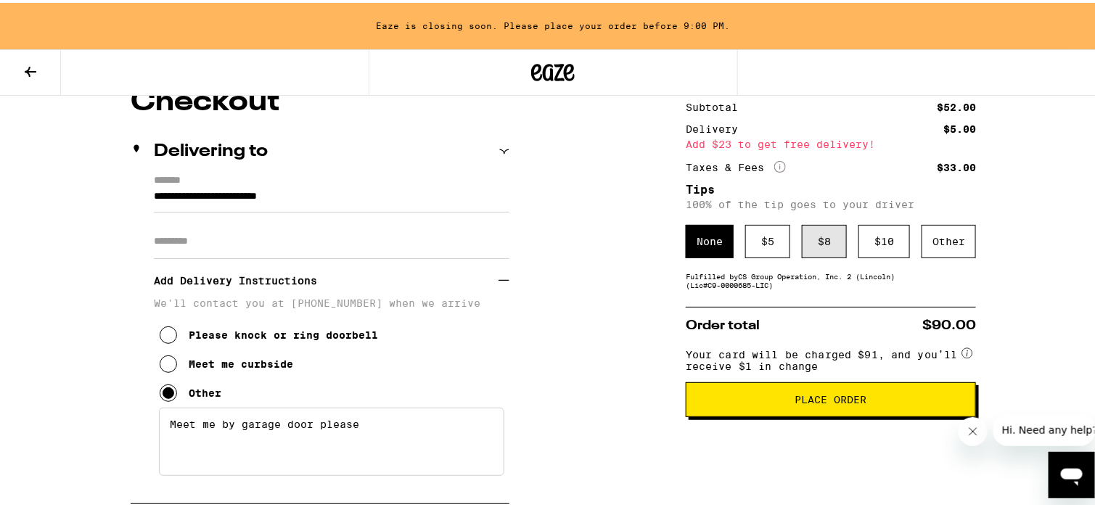
click at [812, 242] on div "$ 8" at bounding box center [824, 238] width 45 height 33
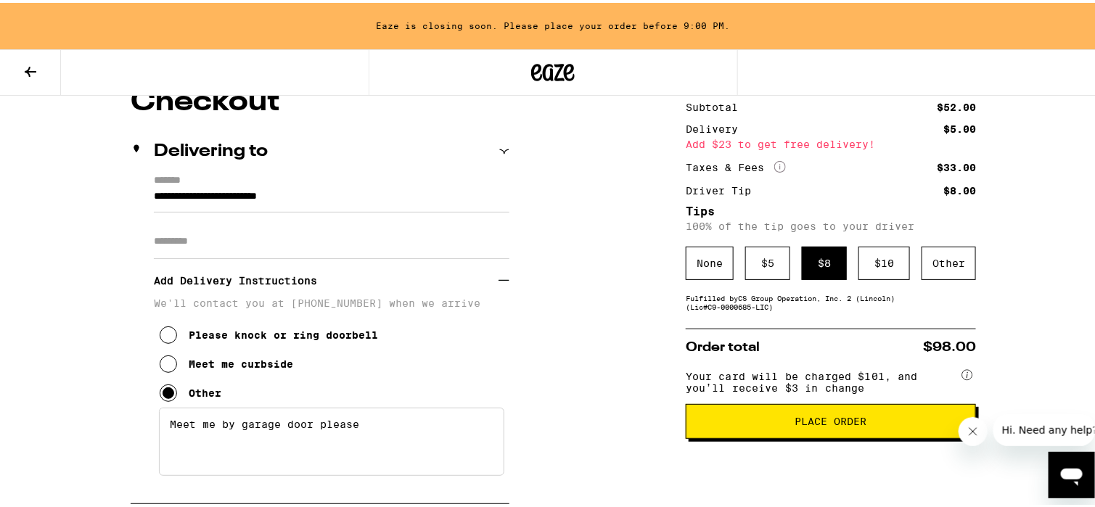
click at [814, 424] on span "Place Order" at bounding box center [831, 419] width 72 height 10
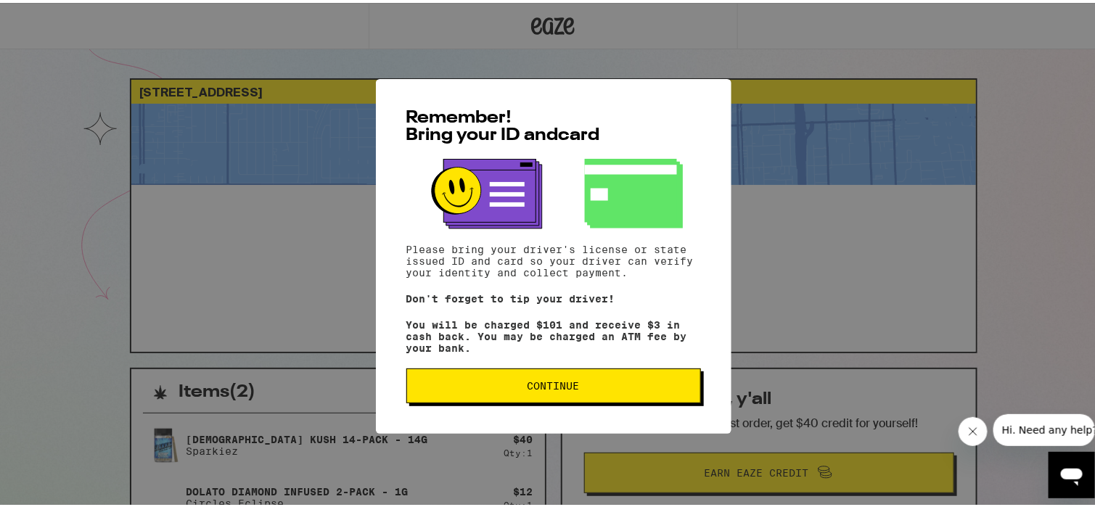
click at [554, 387] on span "Continue" at bounding box center [553, 383] width 52 height 10
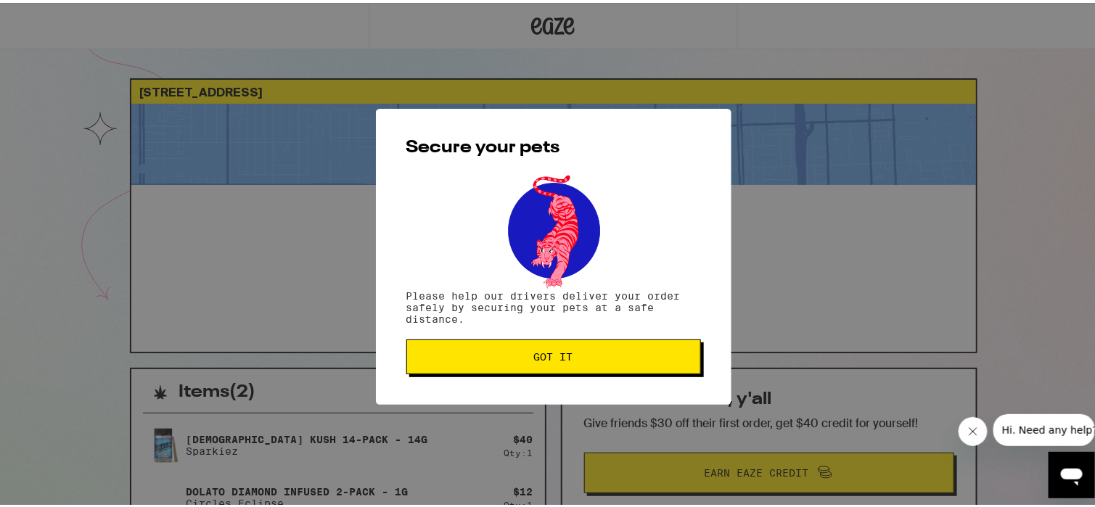
click at [559, 353] on span "Got it" at bounding box center [553, 354] width 39 height 10
